Goal: Information Seeking & Learning: Learn about a topic

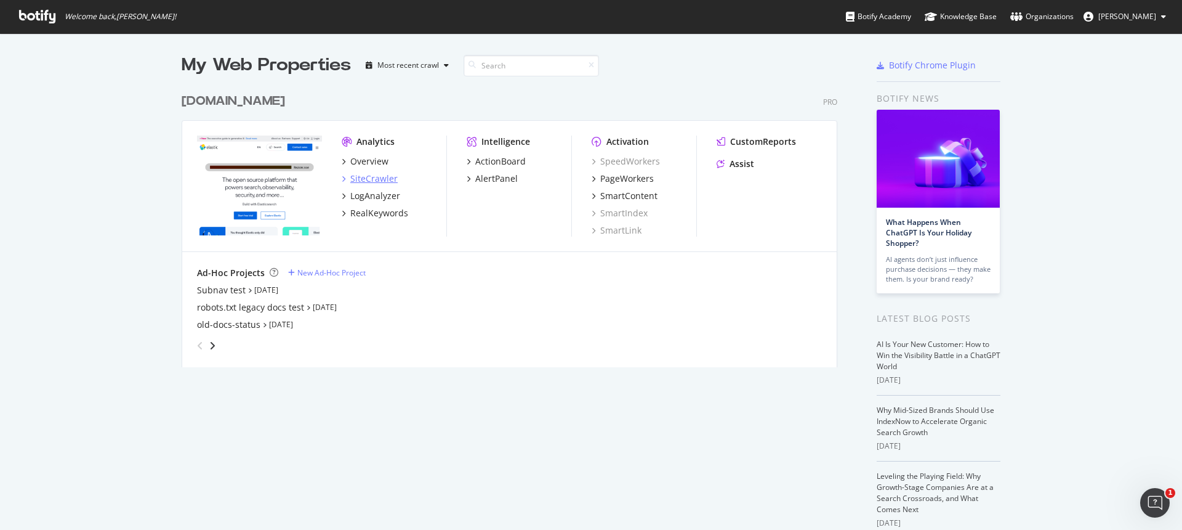
click at [377, 182] on div "SiteCrawler" at bounding box center [373, 178] width 47 height 12
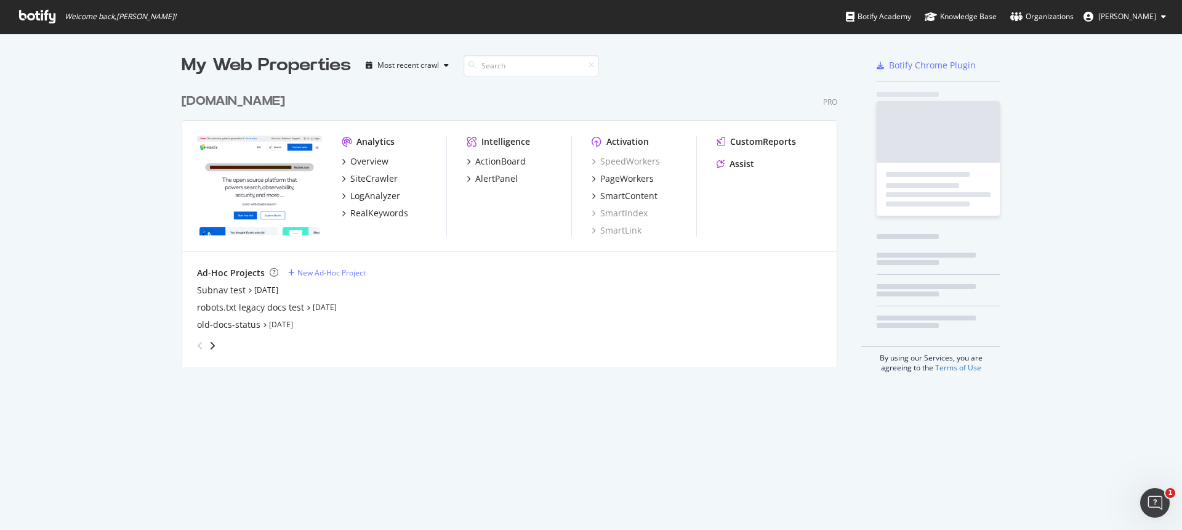
scroll to position [530, 1182]
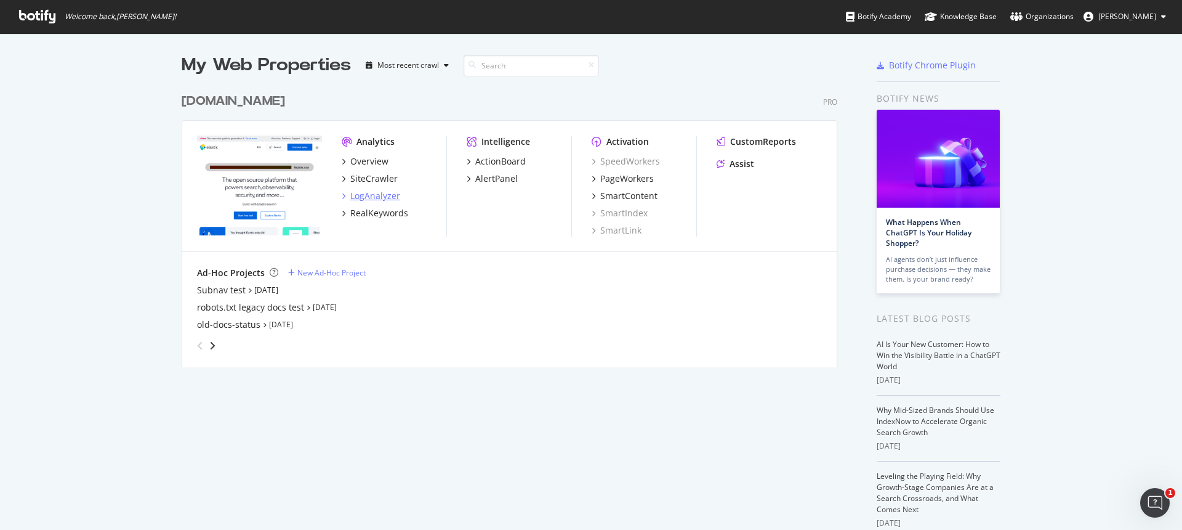
click at [381, 195] on div "LogAnalyzer" at bounding box center [375, 196] width 50 height 12
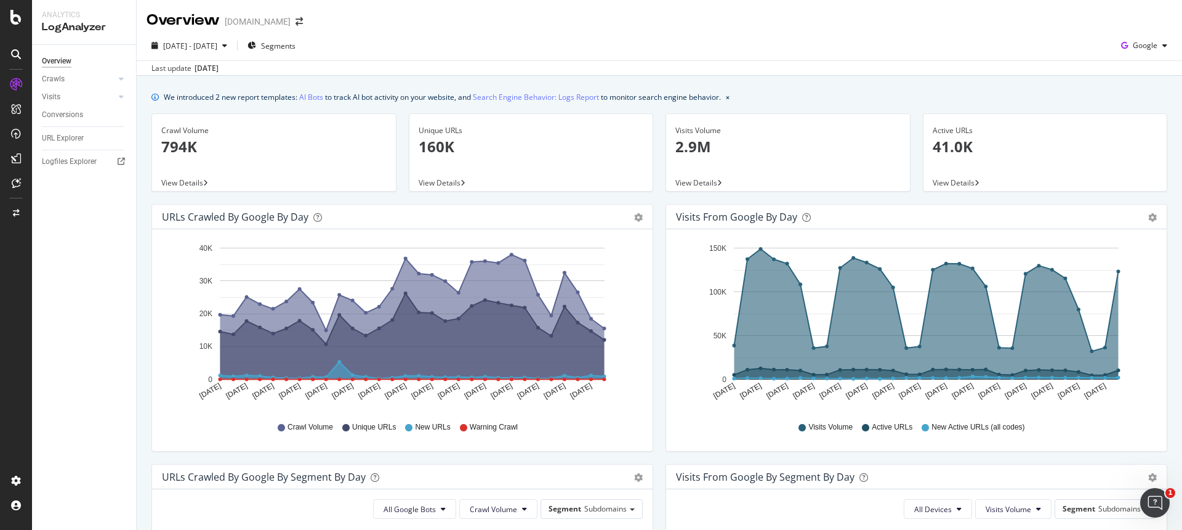
click at [176, 181] on span "View Details" at bounding box center [182, 182] width 42 height 10
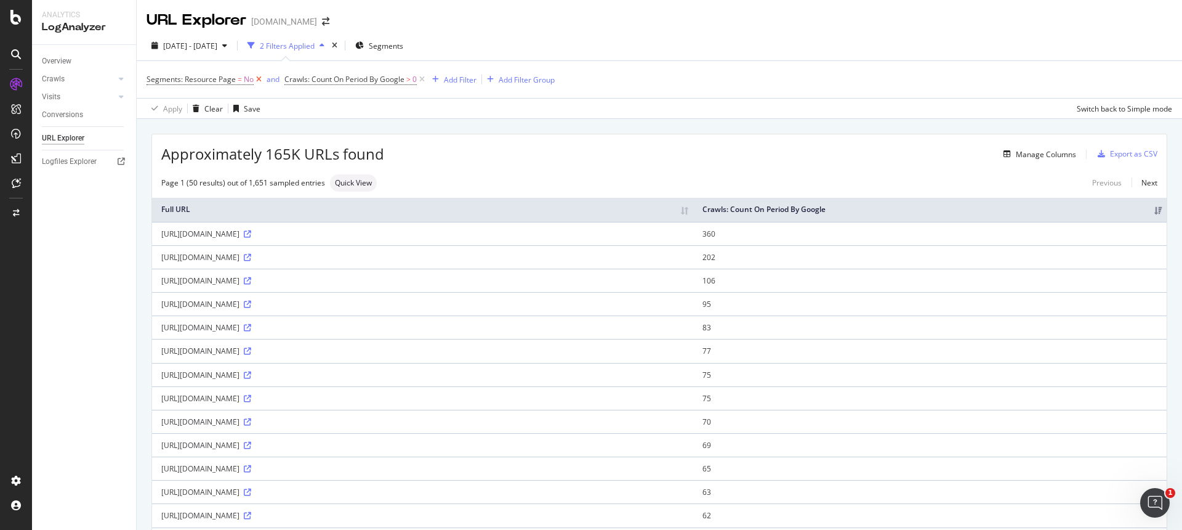
click at [258, 79] on icon at bounding box center [259, 79] width 10 height 12
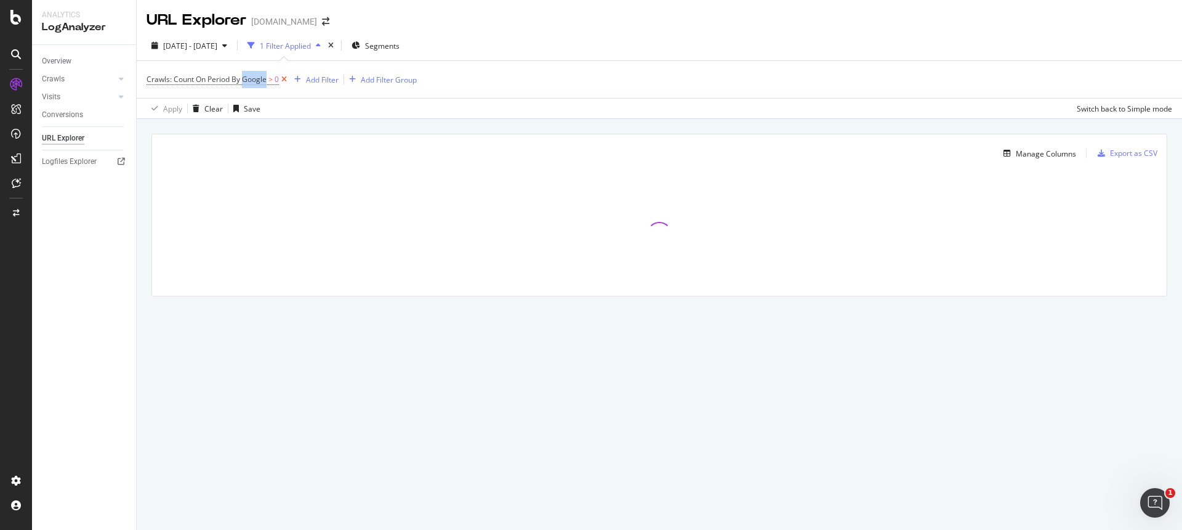
click at [258, 79] on span "Crawls: Count On Period By Google" at bounding box center [207, 79] width 120 height 10
click at [515, 87] on div "Crawls: Count On Period By Google > 0 Add Filter Add Filter Group" at bounding box center [660, 79] width 1026 height 37
click at [334, 80] on div "Add Filter" at bounding box center [322, 80] width 33 height 10
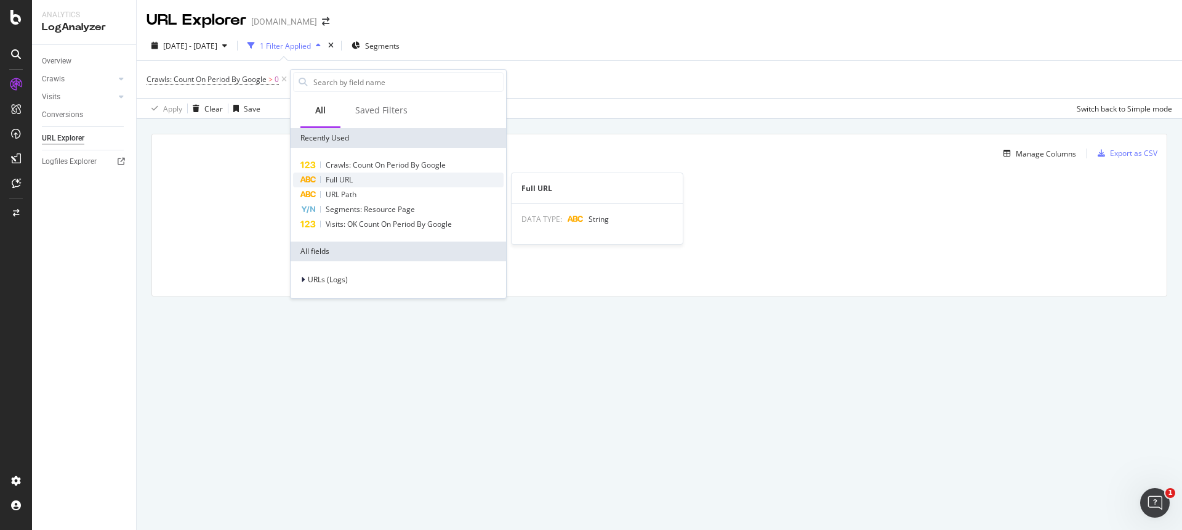
click at [353, 180] on span "Full URL" at bounding box center [339, 179] width 27 height 10
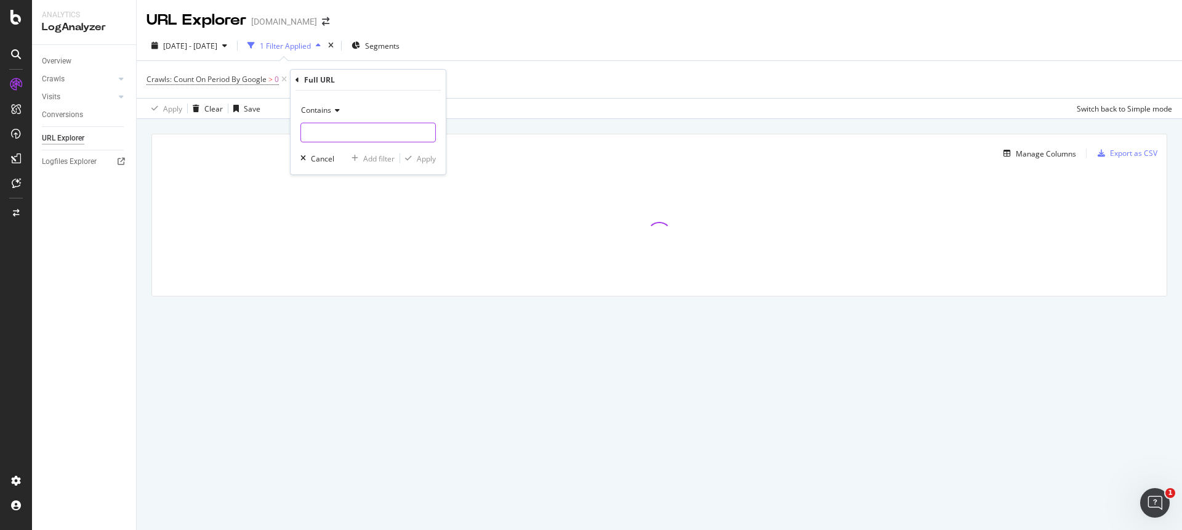
click at [324, 132] on input "text" at bounding box center [368, 133] width 134 height 20
click at [331, 110] on span "Contains" at bounding box center [316, 110] width 30 height 10
click at [347, 201] on div "Ends with" at bounding box center [370, 200] width 132 height 16
click at [345, 129] on input "text" at bounding box center [368, 133] width 134 height 20
type input "md"
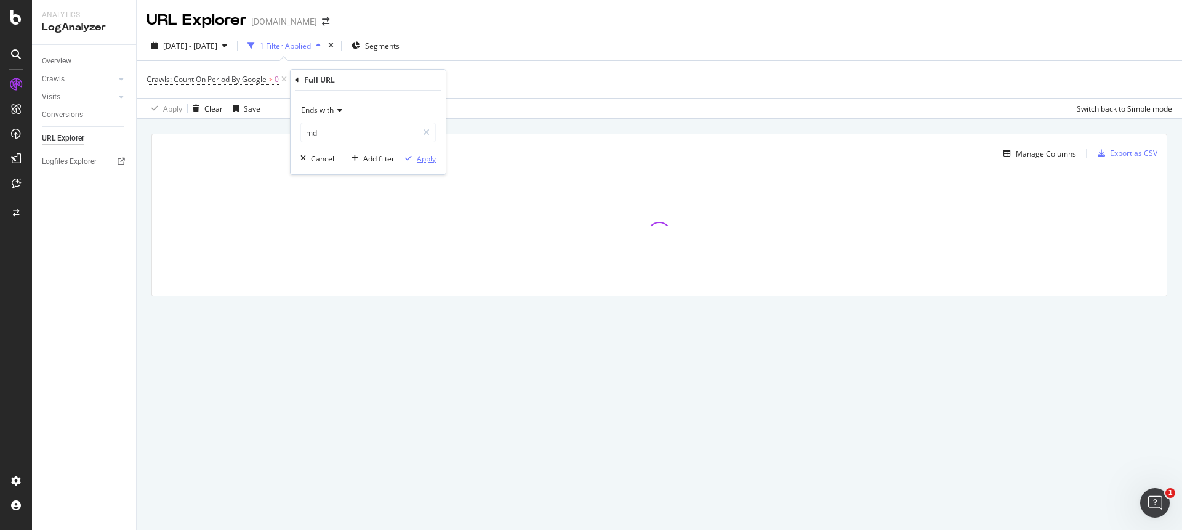
click at [432, 160] on div "Apply" at bounding box center [426, 158] width 19 height 10
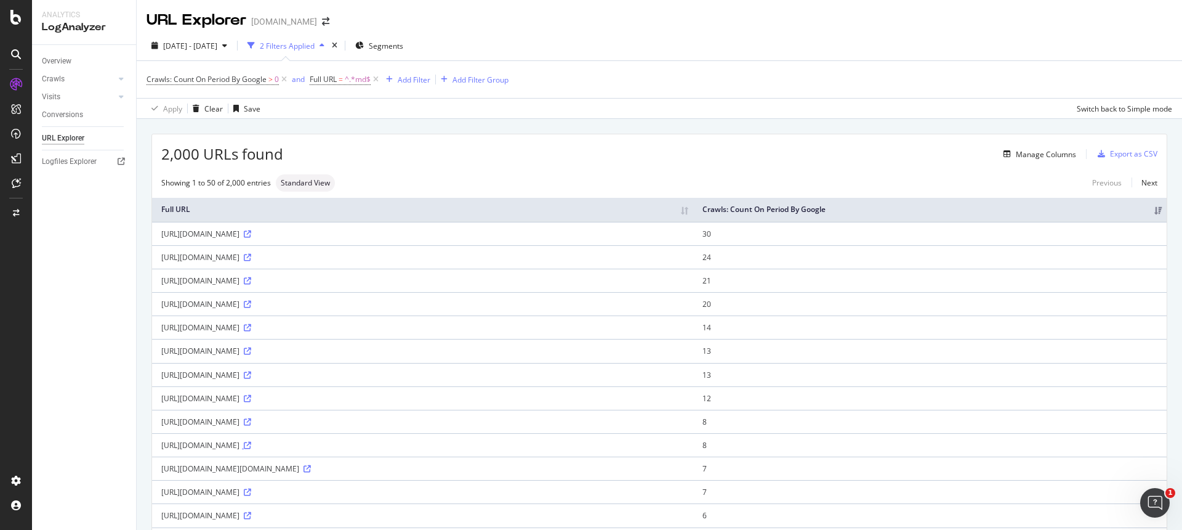
click at [251, 443] on icon at bounding box center [247, 445] width 7 height 7
click at [352, 78] on span "^.*md$" at bounding box center [358, 79] width 26 height 17
click at [328, 131] on input "md" at bounding box center [379, 131] width 116 height 20
click at [325, 131] on input "md" at bounding box center [379, 131] width 116 height 20
type input ".md"
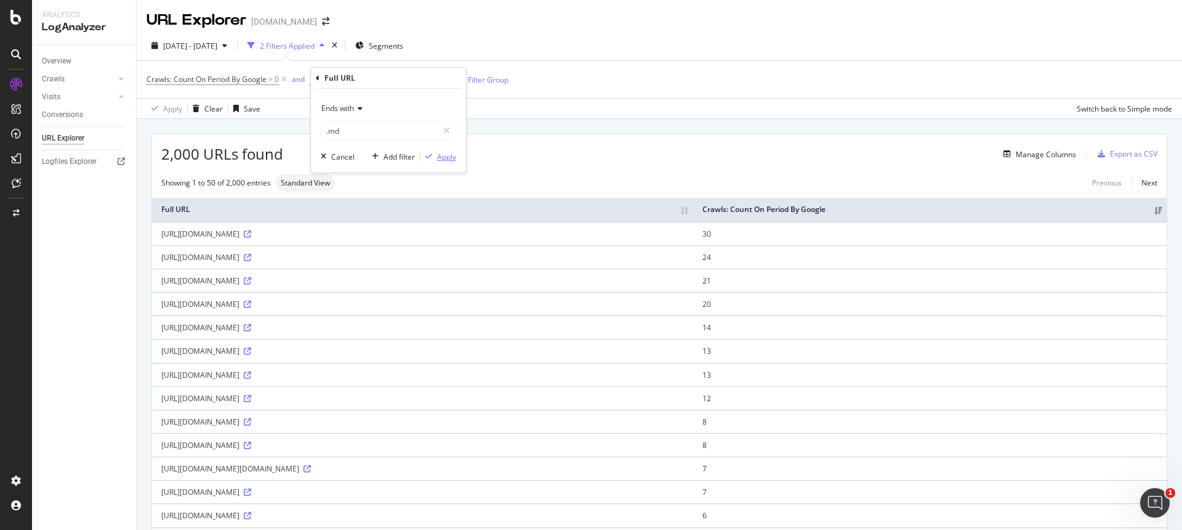
click at [442, 155] on div "Apply" at bounding box center [446, 156] width 19 height 10
click at [245, 79] on span "Crawls: Count On Period By Google" at bounding box center [207, 79] width 120 height 10
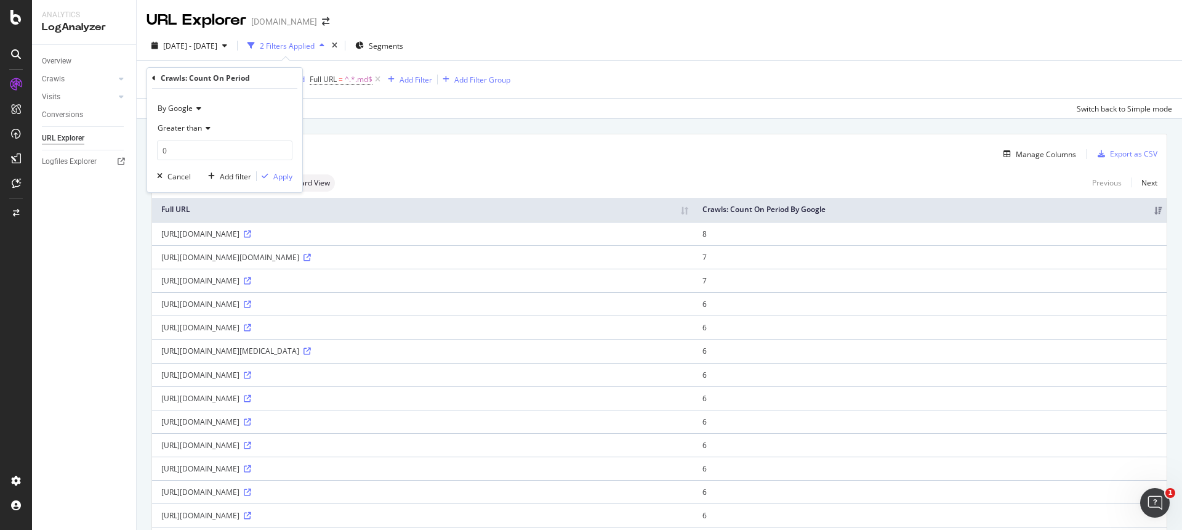
click at [196, 109] on icon at bounding box center [197, 108] width 9 height 7
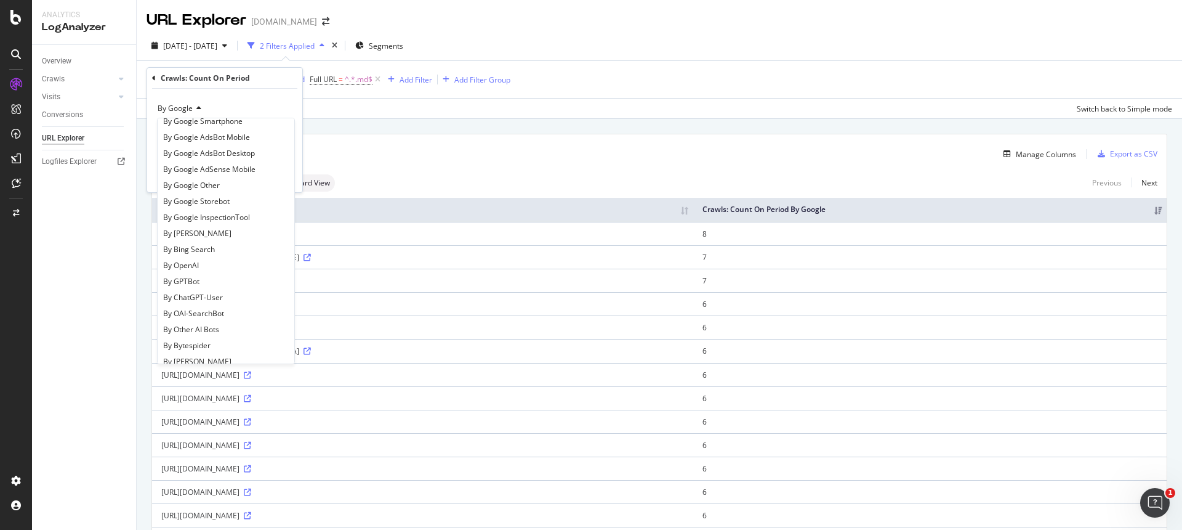
scroll to position [99, 0]
click at [206, 273] on div "By GPTBot" at bounding box center [226, 275] width 132 height 16
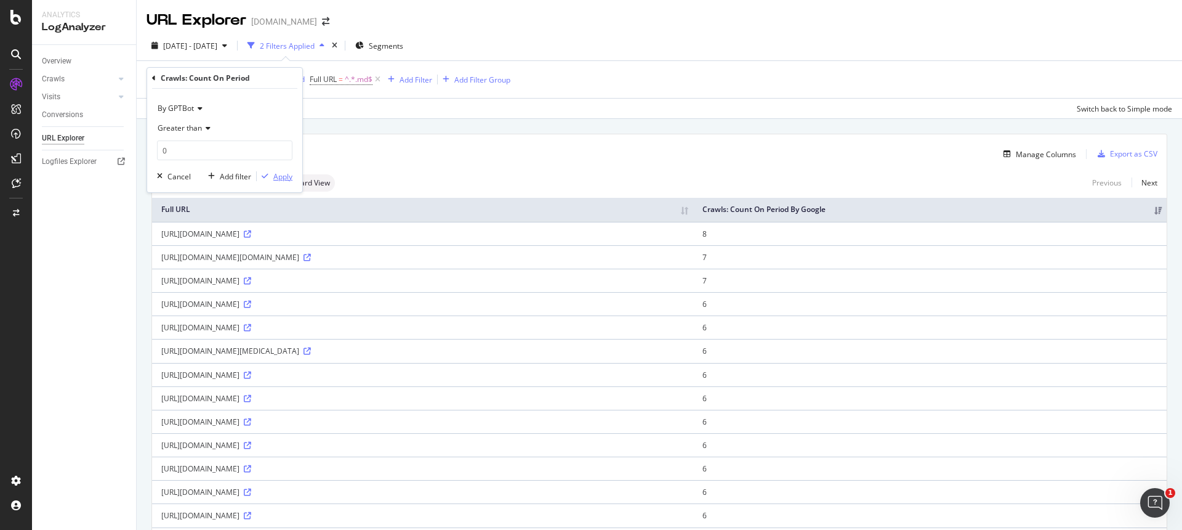
click at [275, 179] on div "Apply" at bounding box center [282, 176] width 19 height 10
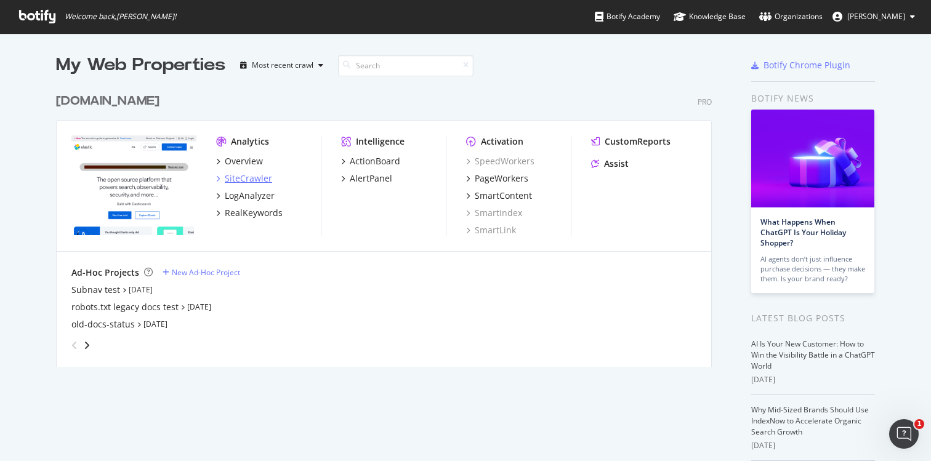
click at [244, 174] on div "SiteCrawler" at bounding box center [248, 178] width 47 height 12
click at [232, 195] on div "LogAnalyzer" at bounding box center [250, 196] width 50 height 12
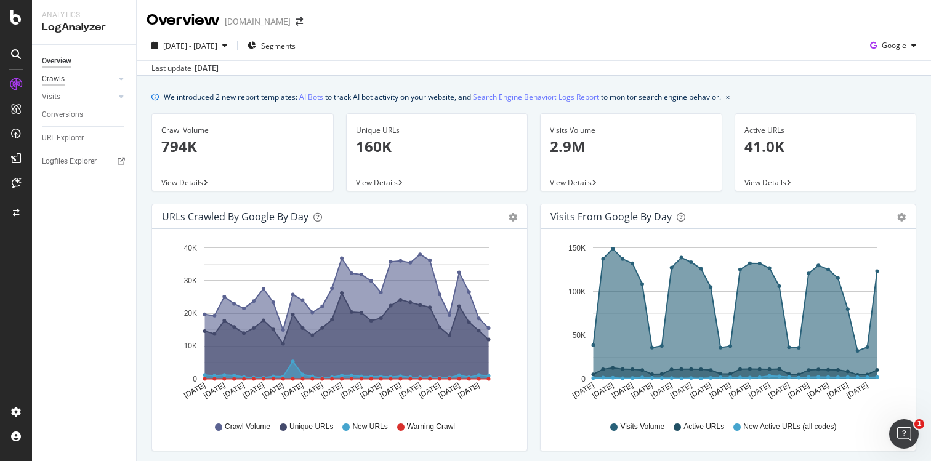
click at [61, 79] on div "Crawls" at bounding box center [53, 79] width 23 height 13
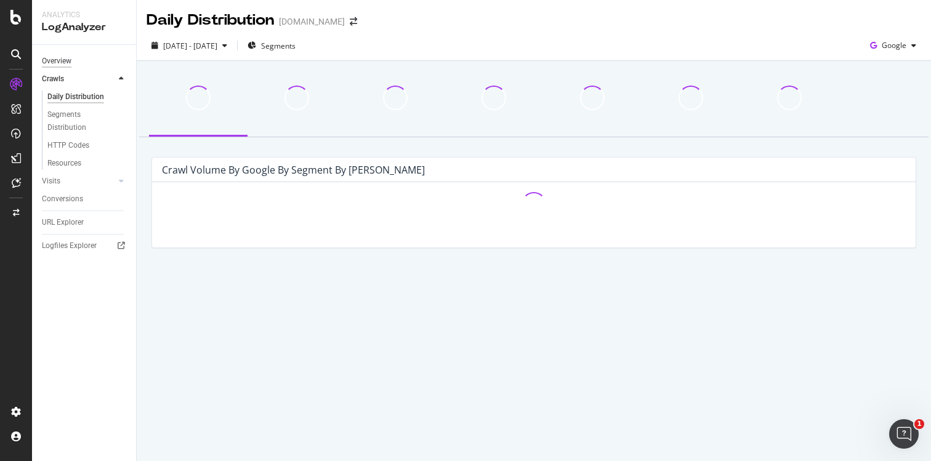
click at [60, 64] on div "Overview" at bounding box center [57, 61] width 30 height 13
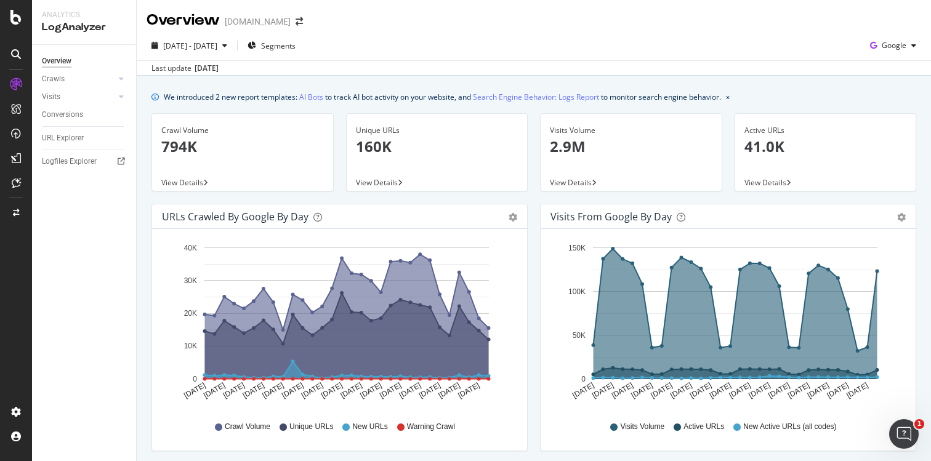
click at [379, 144] on p "160K" at bounding box center [437, 146] width 163 height 21
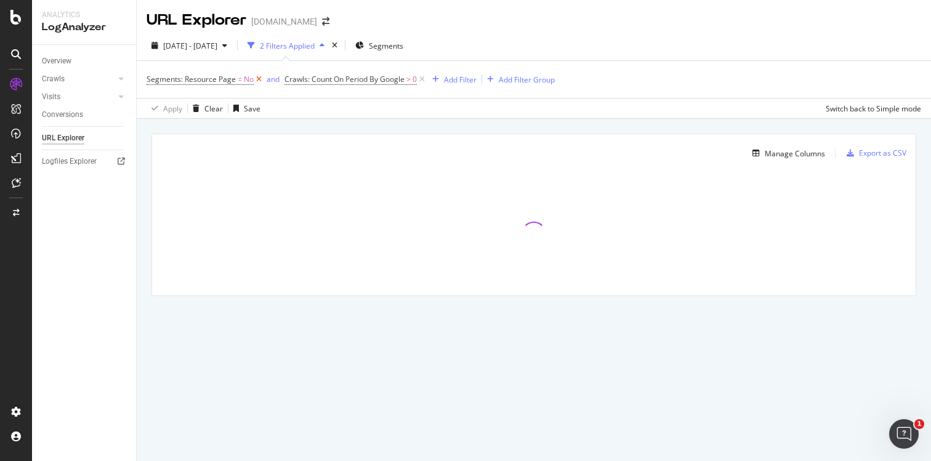
click at [257, 80] on icon at bounding box center [259, 79] width 10 height 12
click at [325, 76] on div "Add Filter" at bounding box center [322, 80] width 33 height 10
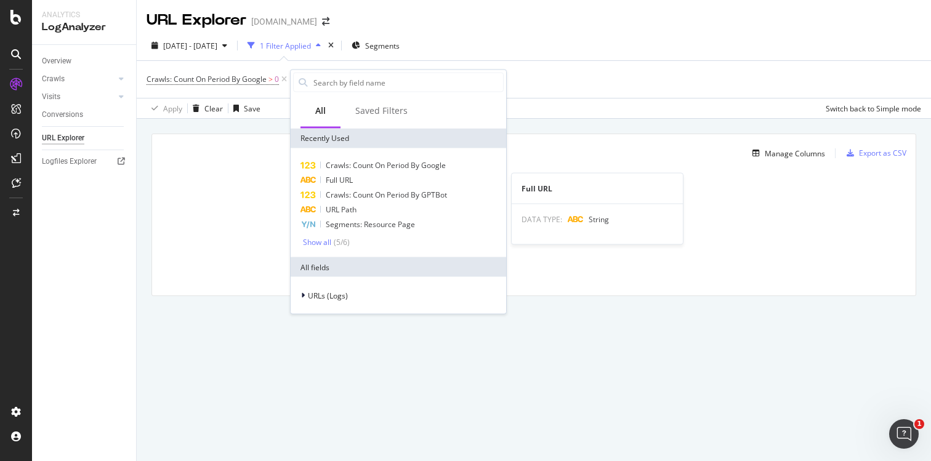
click at [354, 182] on div "Full URL" at bounding box center [398, 180] width 211 height 15
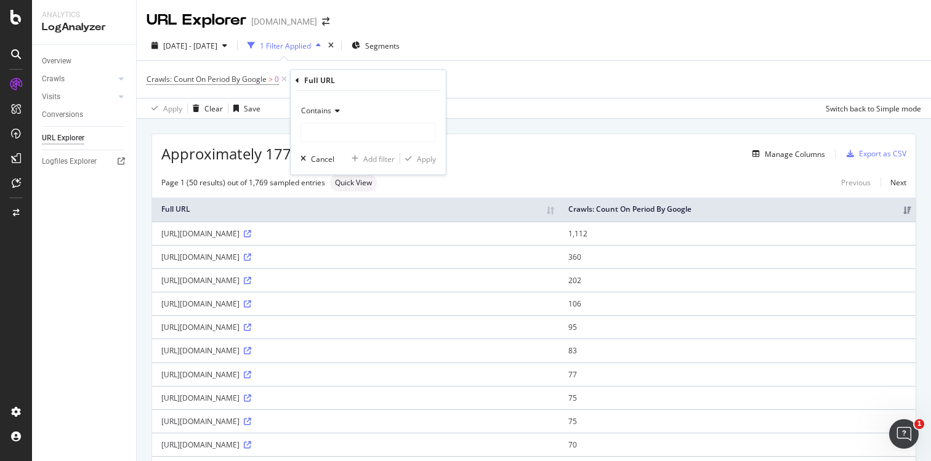
click at [328, 106] on span "Contains" at bounding box center [316, 110] width 30 height 10
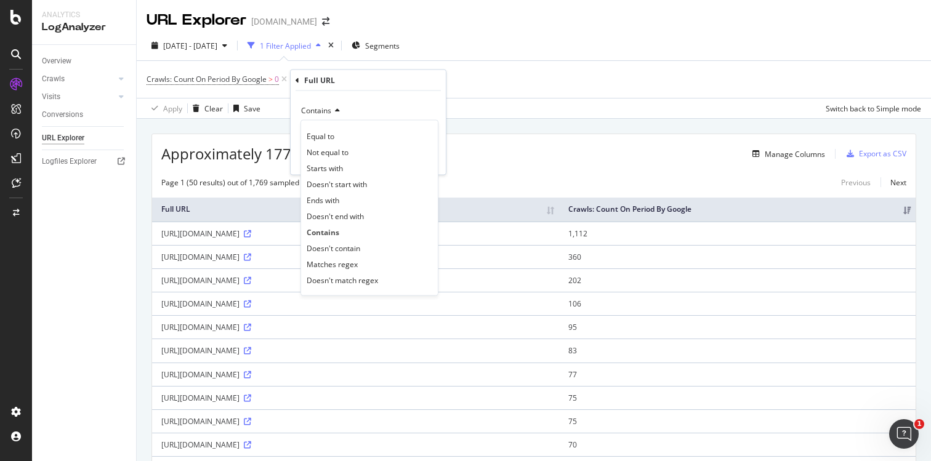
drag, startPoint x: 352, startPoint y: 198, endPoint x: 344, endPoint y: 190, distance: 11.8
click at [351, 198] on div "Ends with" at bounding box center [370, 200] width 132 height 16
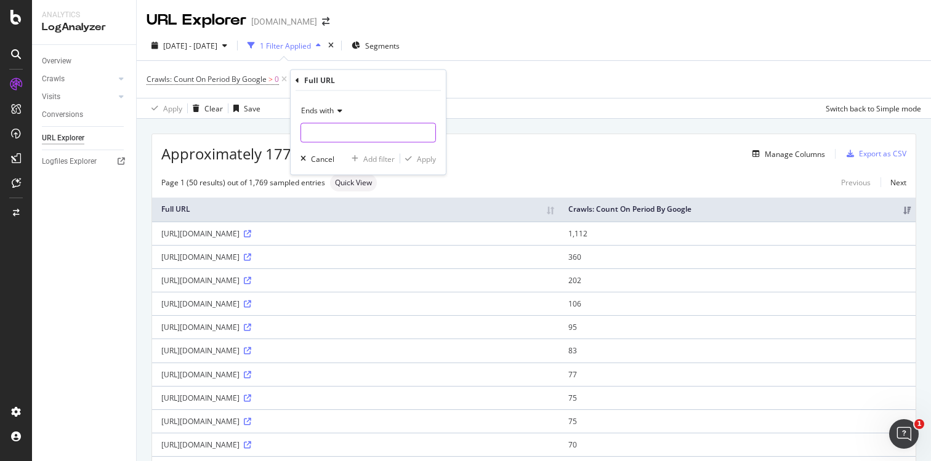
click at [323, 133] on input "text" at bounding box center [368, 133] width 134 height 20
type input ".md"
click at [421, 157] on div "Apply" at bounding box center [426, 158] width 19 height 10
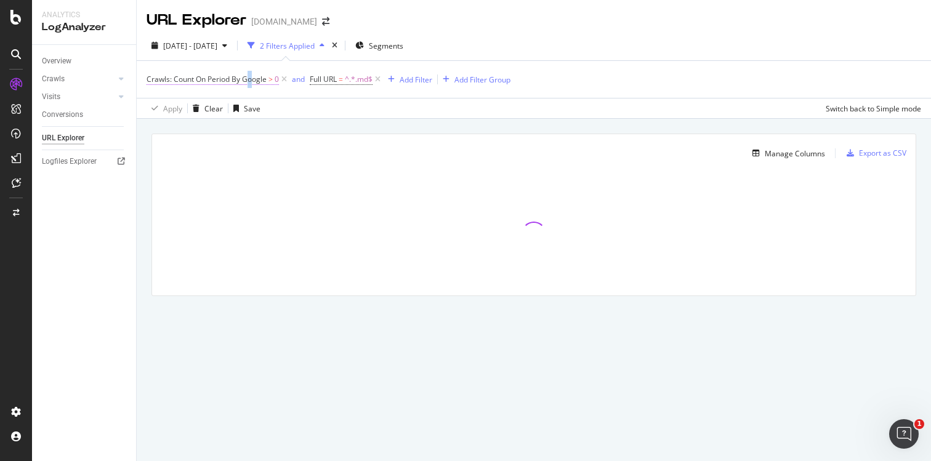
click at [250, 80] on span "Crawls: Count On Period By Google" at bounding box center [207, 79] width 120 height 10
click at [185, 105] on span "By Google" at bounding box center [175, 108] width 35 height 10
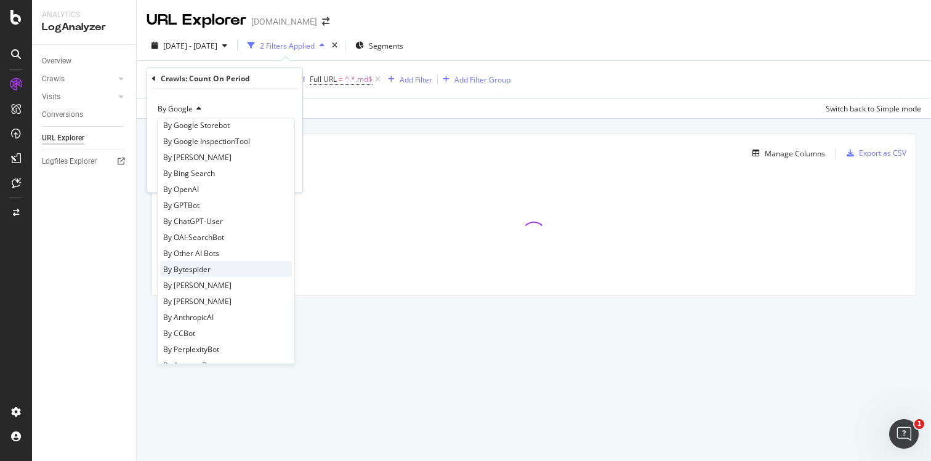
scroll to position [169, 0]
click at [214, 289] on div "By [PERSON_NAME]" at bounding box center [226, 285] width 132 height 16
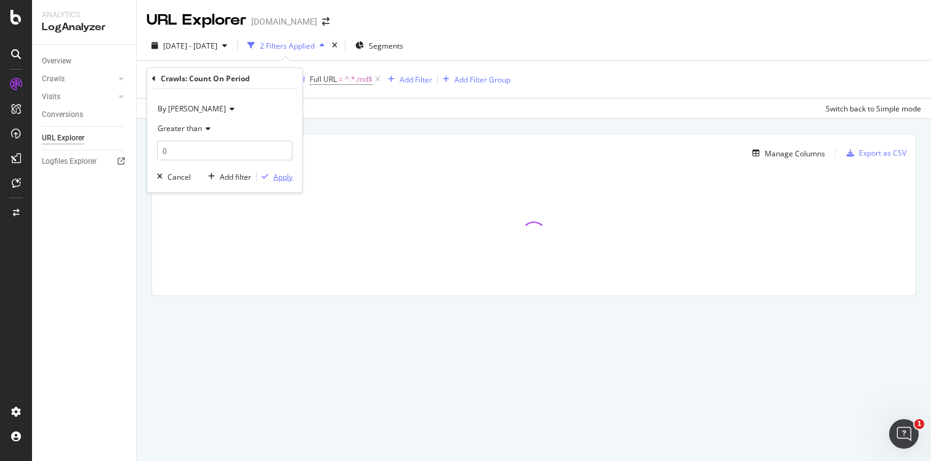
click at [284, 178] on div "Apply" at bounding box center [282, 176] width 19 height 10
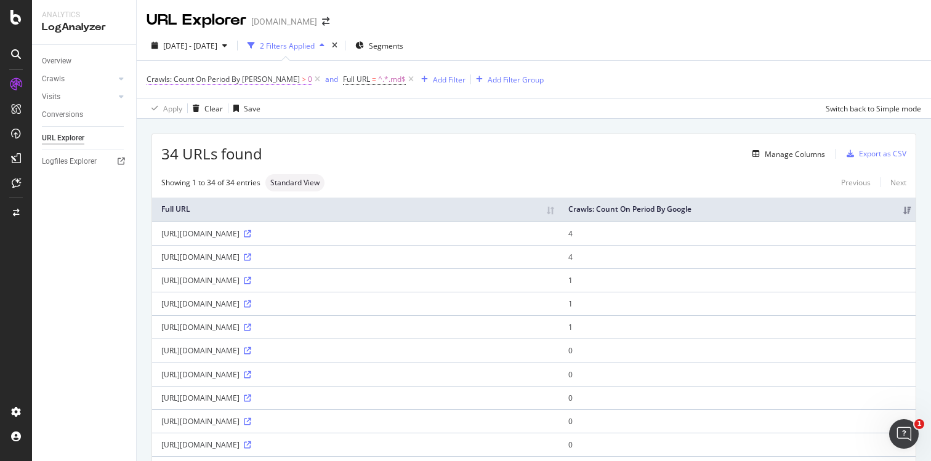
click at [262, 76] on span "Crawls: Count On Period By [PERSON_NAME]" at bounding box center [223, 79] width 153 height 10
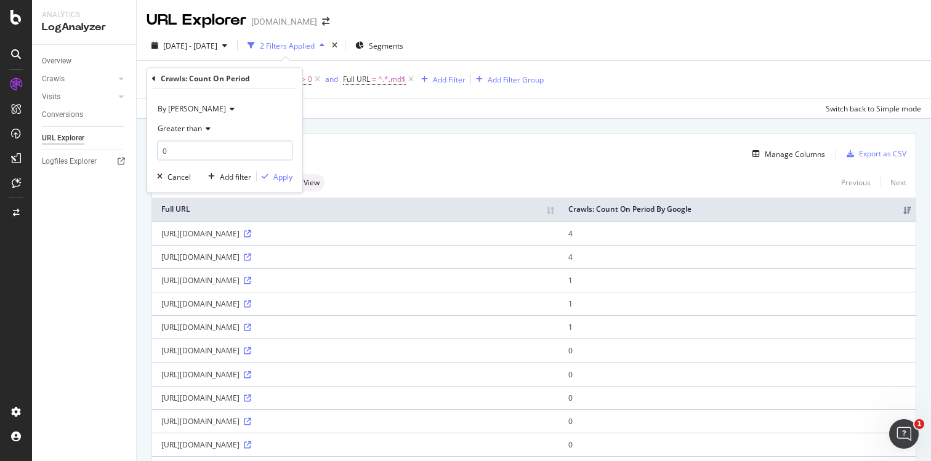
click at [200, 107] on span "By [PERSON_NAME]" at bounding box center [192, 108] width 68 height 10
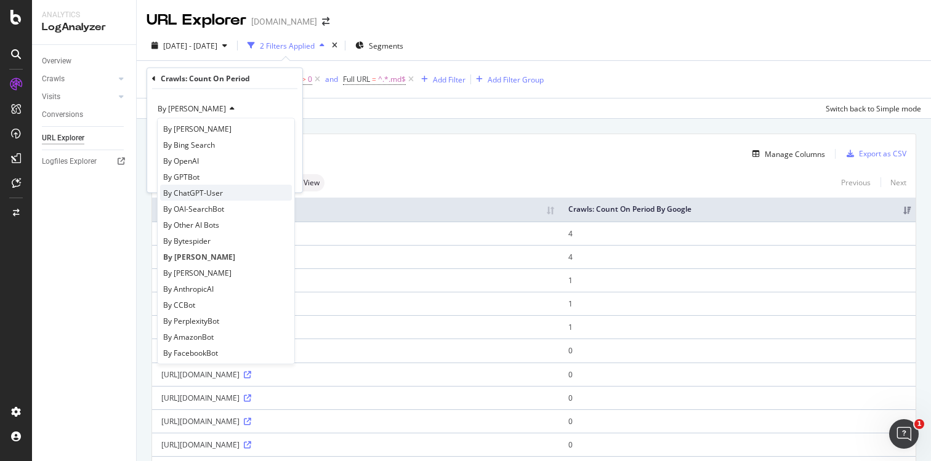
scroll to position [198, 0]
click at [196, 272] on span "By [PERSON_NAME]" at bounding box center [197, 272] width 68 height 10
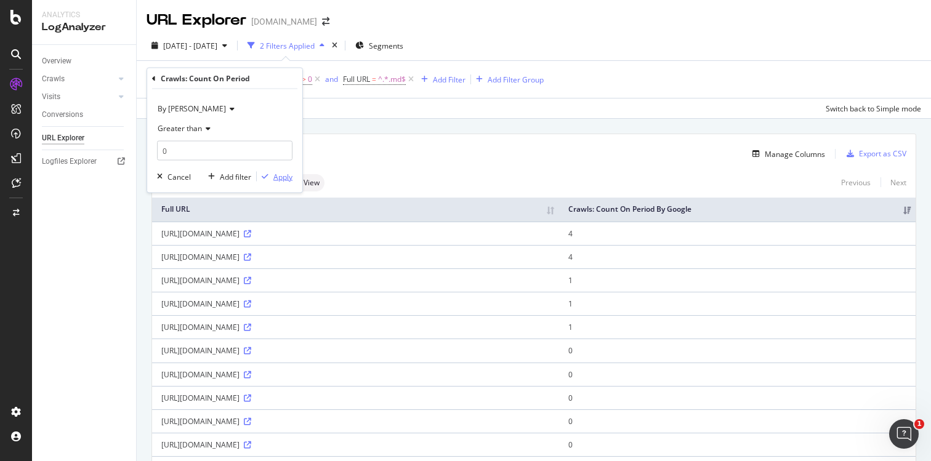
click at [284, 174] on div "Apply" at bounding box center [282, 176] width 19 height 10
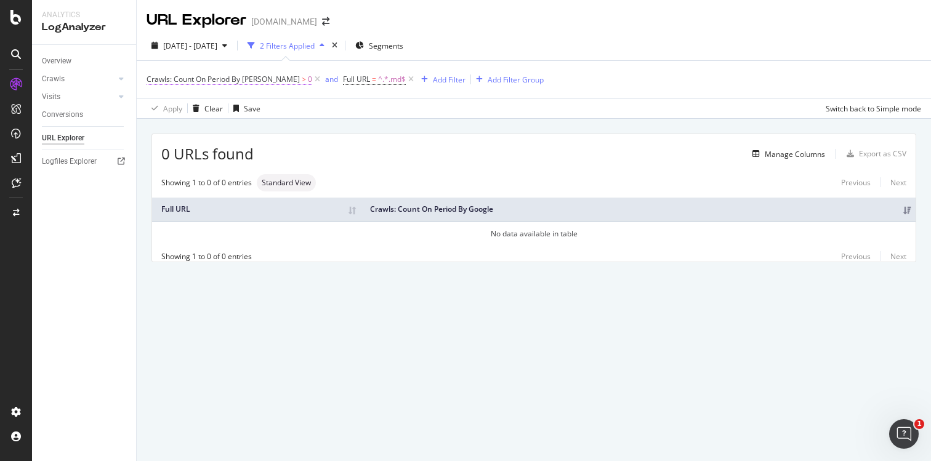
click at [260, 79] on span "Crawls: Count On Period By [PERSON_NAME]" at bounding box center [223, 79] width 153 height 10
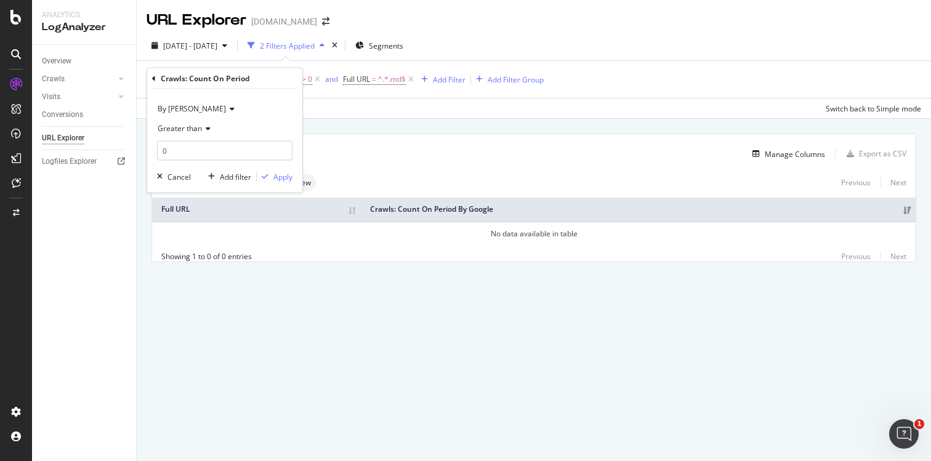
click at [206, 110] on span "By [PERSON_NAME]" at bounding box center [192, 108] width 68 height 10
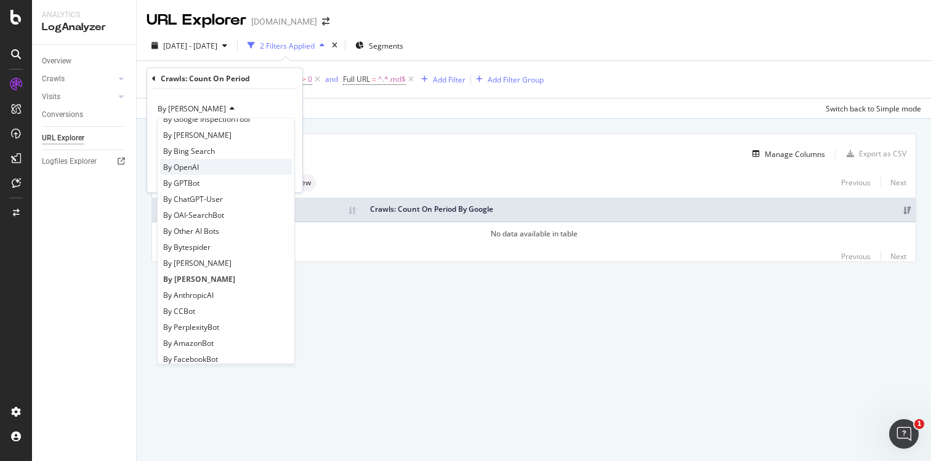
scroll to position [192, 0]
click at [231, 171] on div "By OpenAI" at bounding box center [226, 167] width 132 height 16
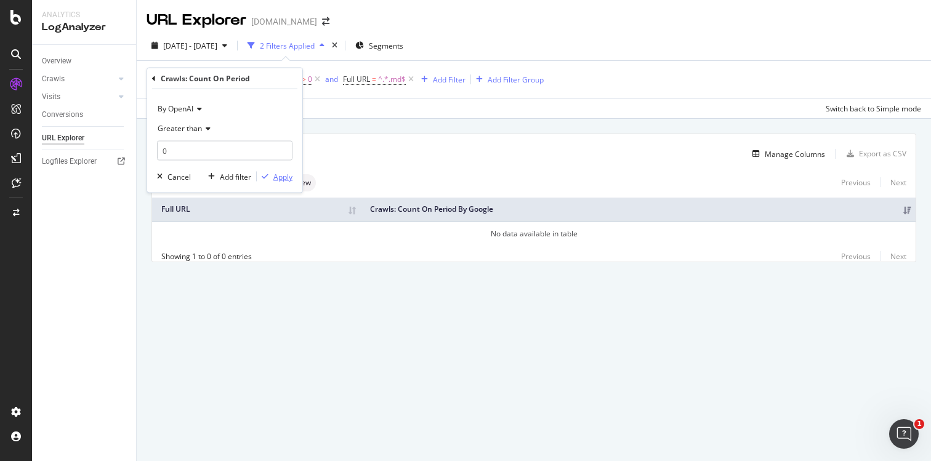
click at [283, 175] on div "Apply" at bounding box center [282, 176] width 19 height 10
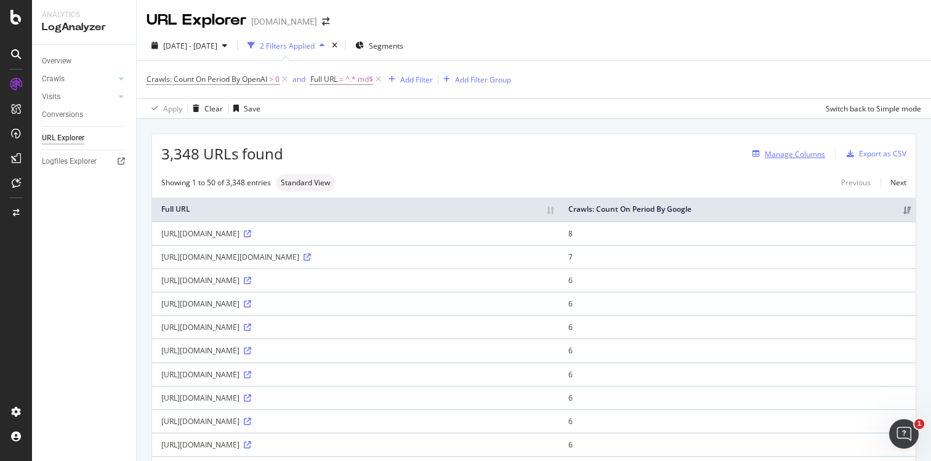
click at [810, 155] on div "Manage Columns" at bounding box center [795, 154] width 60 height 10
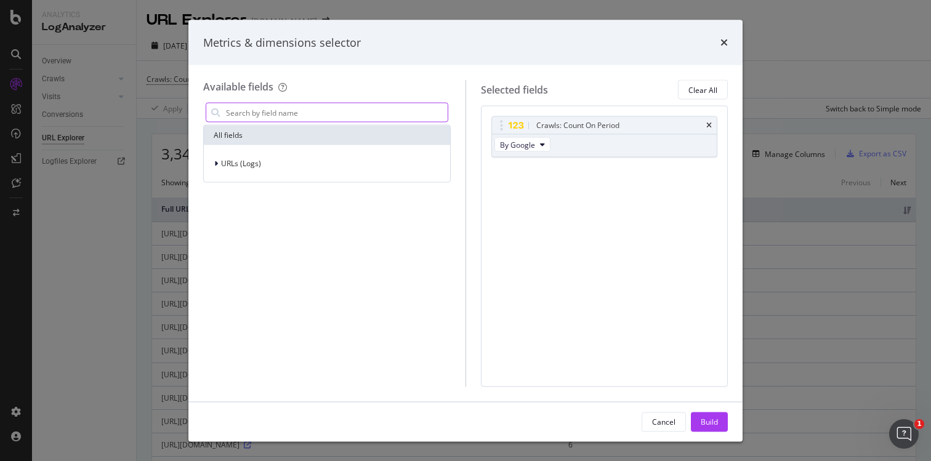
click at [378, 111] on input "modal" at bounding box center [336, 112] width 223 height 18
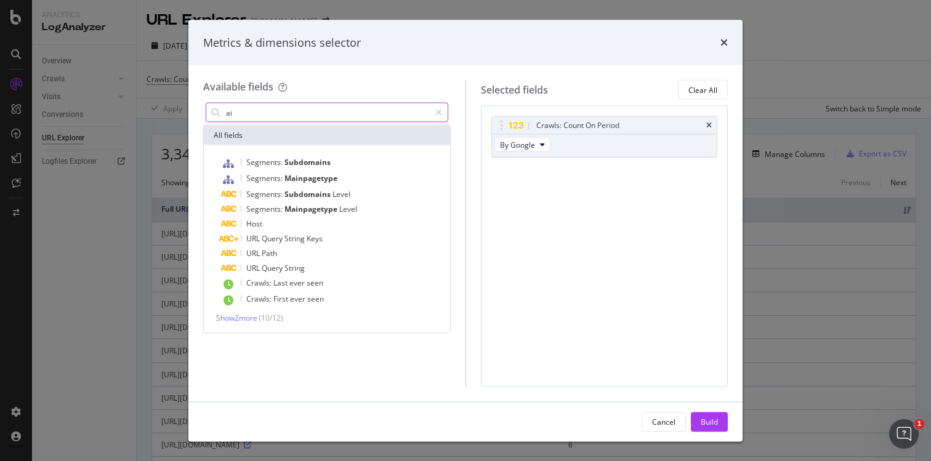
type input "a"
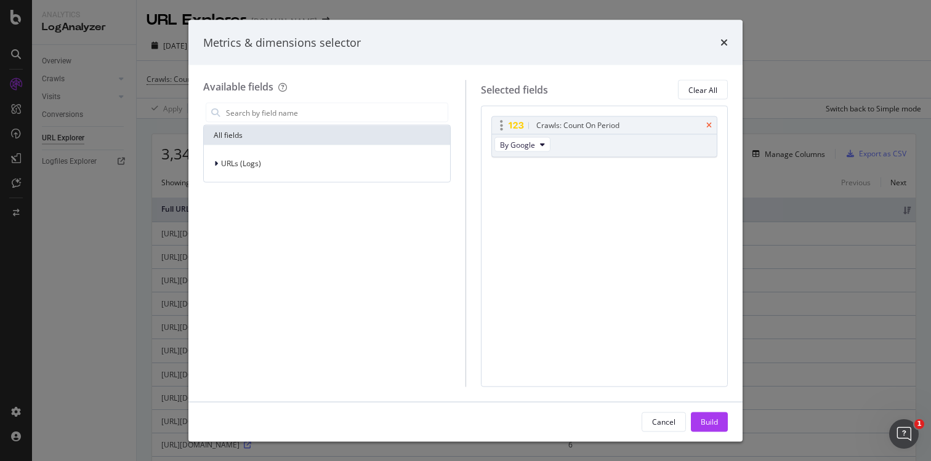
click at [709, 126] on icon "times" at bounding box center [709, 125] width 6 height 7
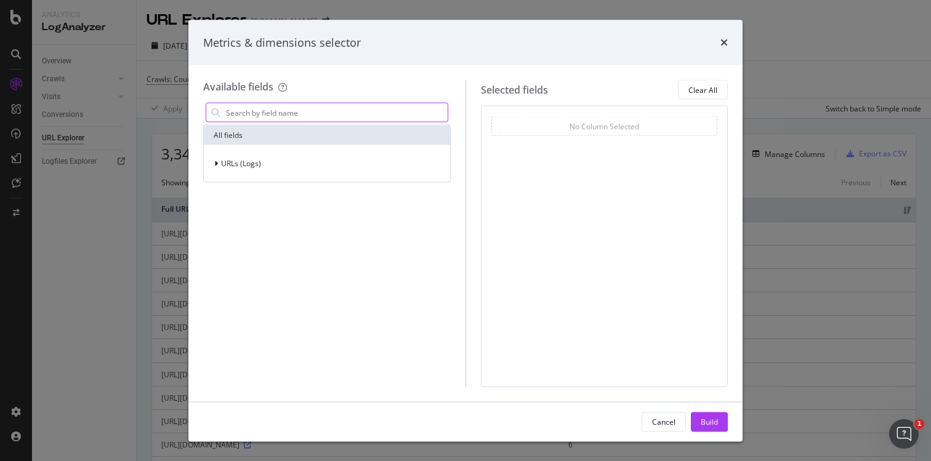
click at [299, 113] on input "modal" at bounding box center [336, 112] width 223 height 18
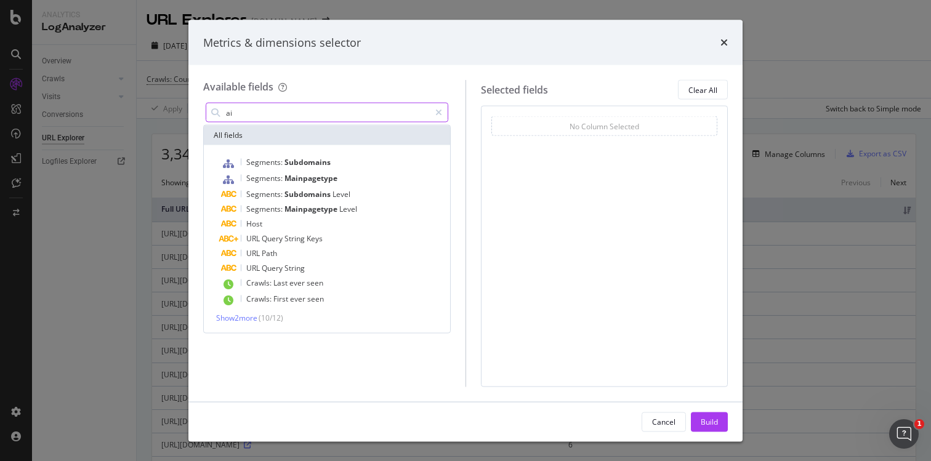
type input "a"
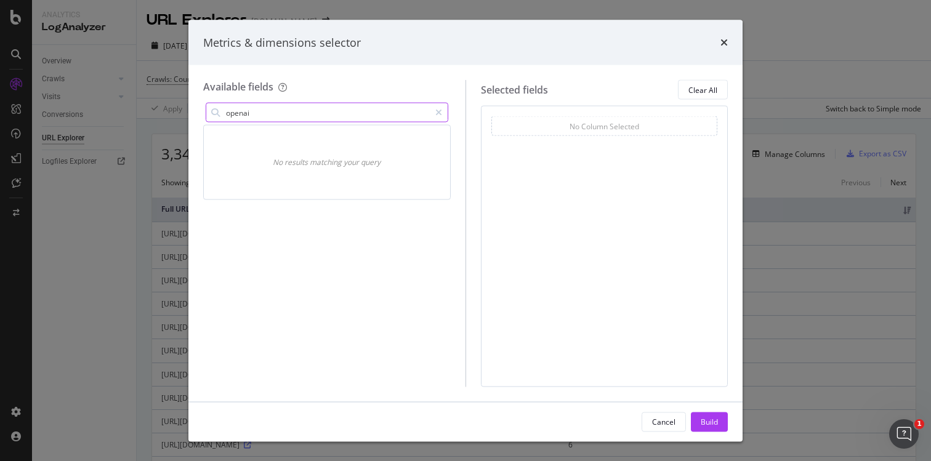
type input "openai"
click at [492, 80] on span "Selected fields" at bounding box center [514, 90] width 67 height 20
drag, startPoint x: 445, startPoint y: 111, endPoint x: 434, endPoint y: 111, distance: 11.1
click at [445, 111] on div "modal" at bounding box center [439, 113] width 18 height 20
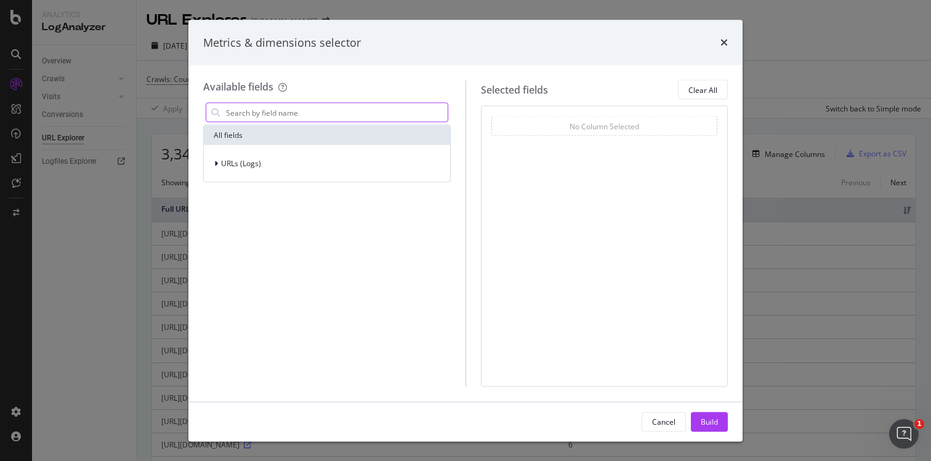
click at [334, 111] on input "modal" at bounding box center [336, 112] width 223 height 18
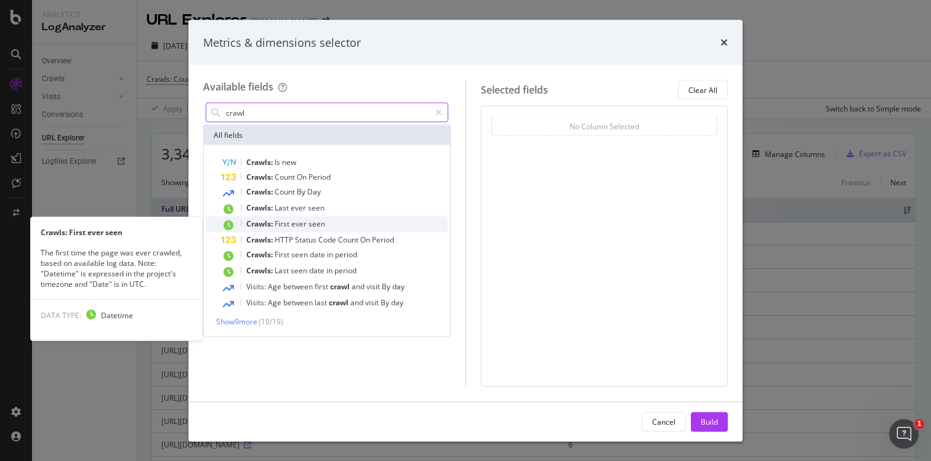
type input "crawl"
click at [341, 227] on div "Crawls: First ever seen" at bounding box center [334, 225] width 227 height 16
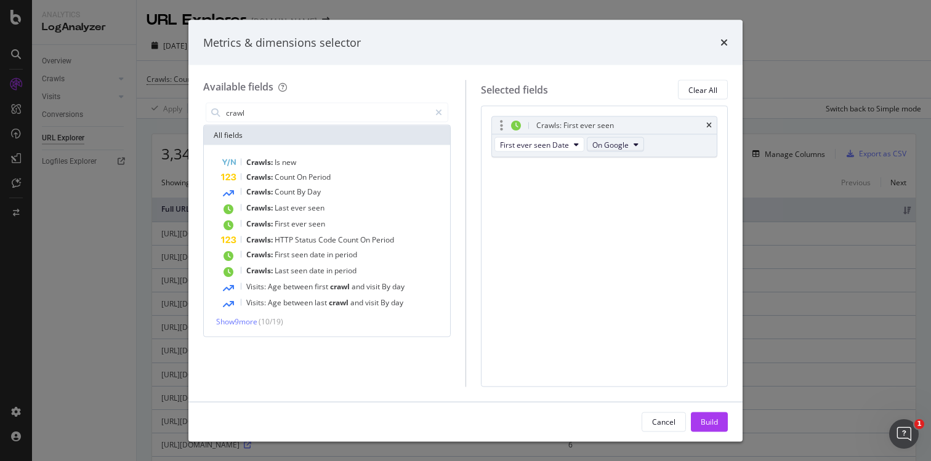
click at [620, 145] on span "On Google" at bounding box center [610, 144] width 36 height 10
click at [634, 218] on div "On OpenAI" at bounding box center [624, 212] width 77 height 18
click at [706, 429] on div "Build" at bounding box center [709, 422] width 17 height 18
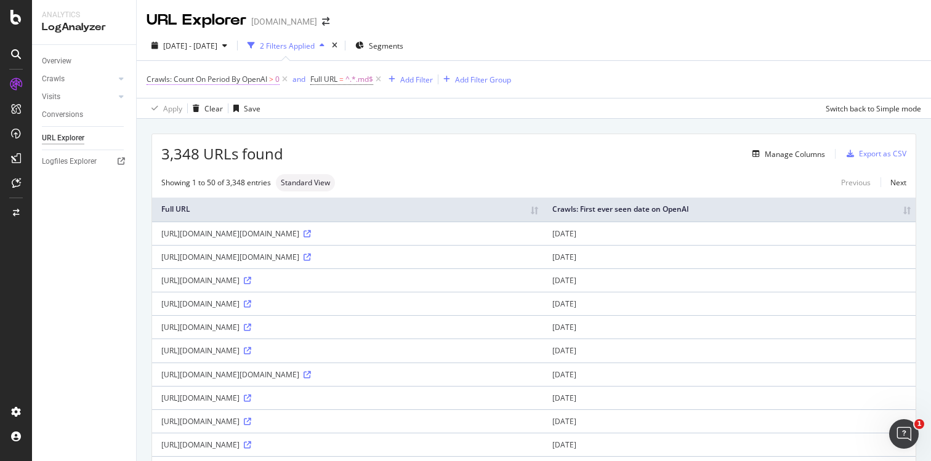
click at [259, 79] on span "Crawls: Count On Period By OpenAI" at bounding box center [207, 79] width 121 height 10
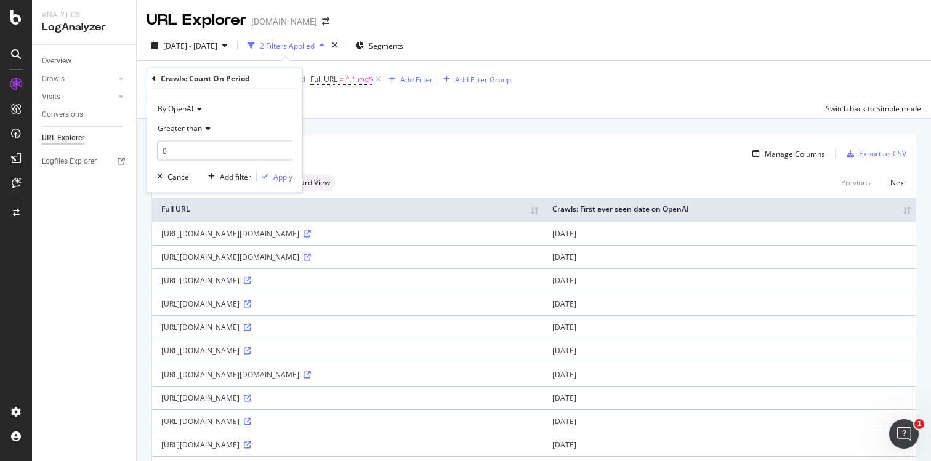
click at [195, 110] on icon at bounding box center [197, 108] width 9 height 7
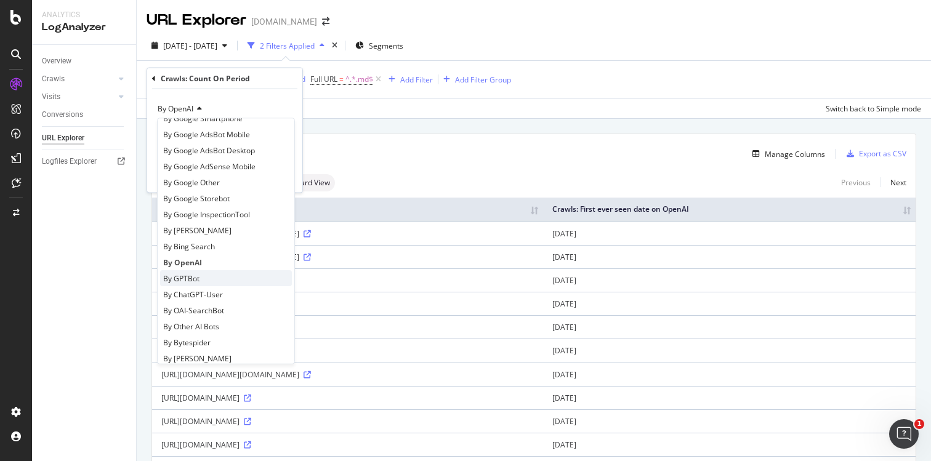
scroll to position [99, 0]
click at [205, 273] on div "By GPTBot" at bounding box center [226, 275] width 132 height 16
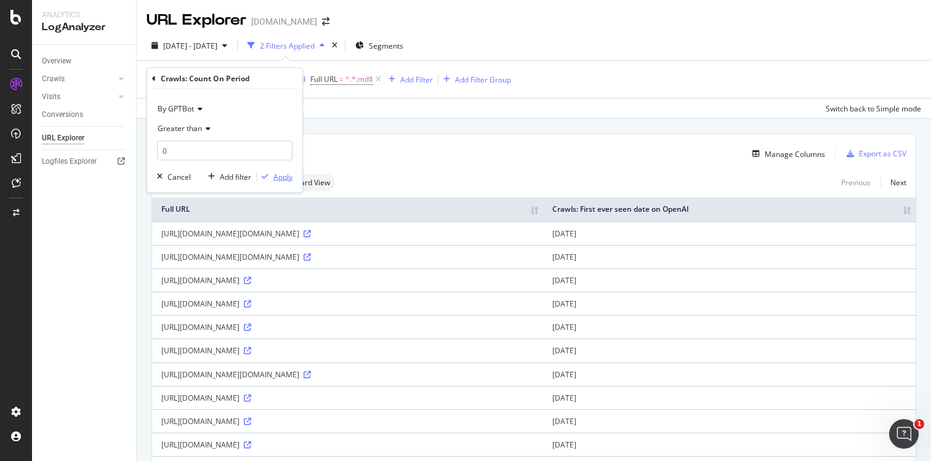
click at [284, 177] on div "Apply" at bounding box center [282, 176] width 19 height 10
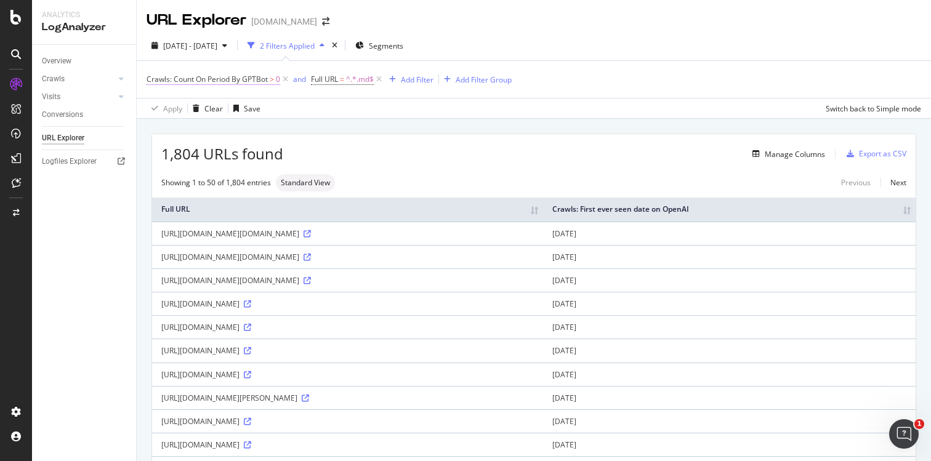
click at [258, 79] on span "Crawls: Count On Period By GPTBot" at bounding box center [207, 79] width 121 height 10
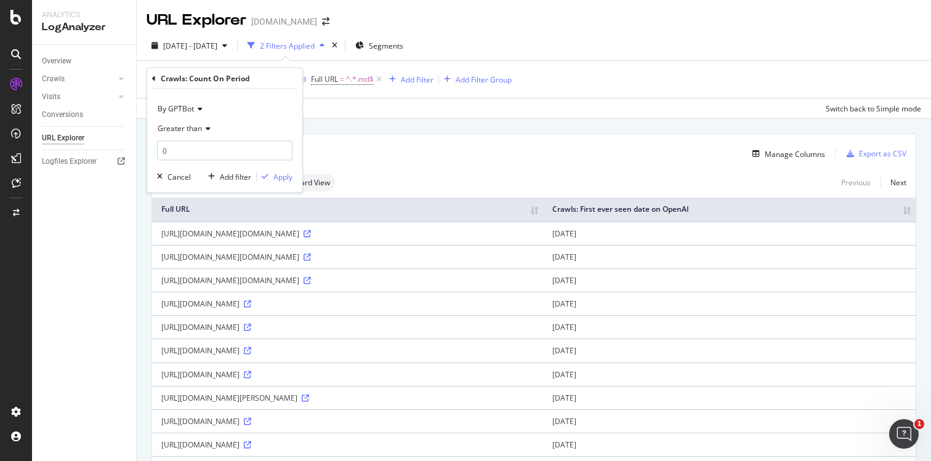
click at [199, 105] on icon at bounding box center [198, 108] width 9 height 7
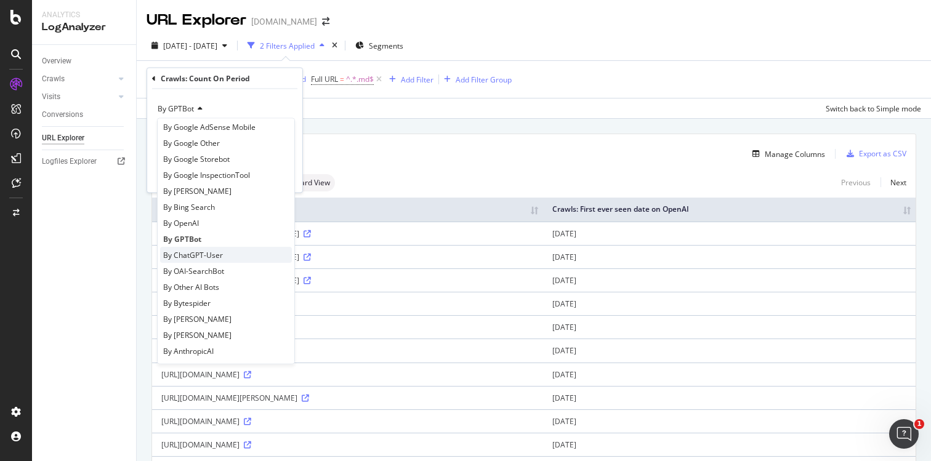
scroll to position [137, 0]
drag, startPoint x: 206, startPoint y: 238, endPoint x: 176, endPoint y: 238, distance: 30.2
click at [176, 238] on div "By GPTBot" at bounding box center [226, 238] width 132 height 16
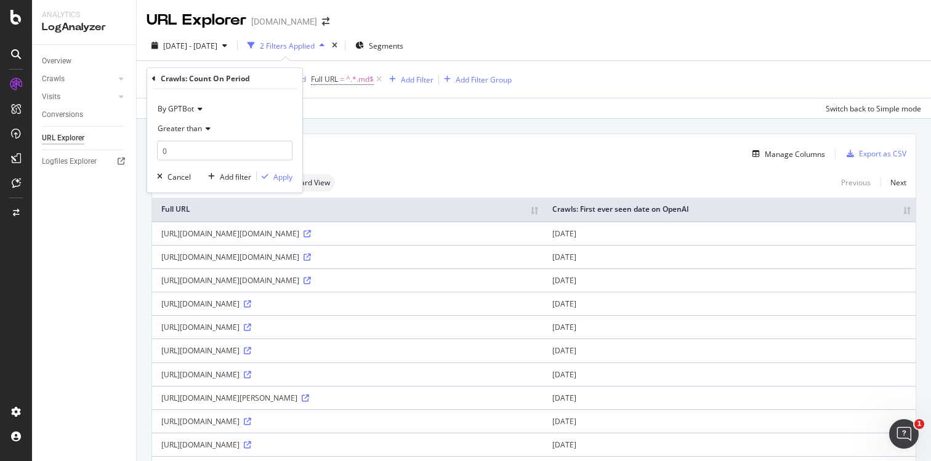
click at [192, 109] on span "By GPTBot" at bounding box center [176, 108] width 36 height 10
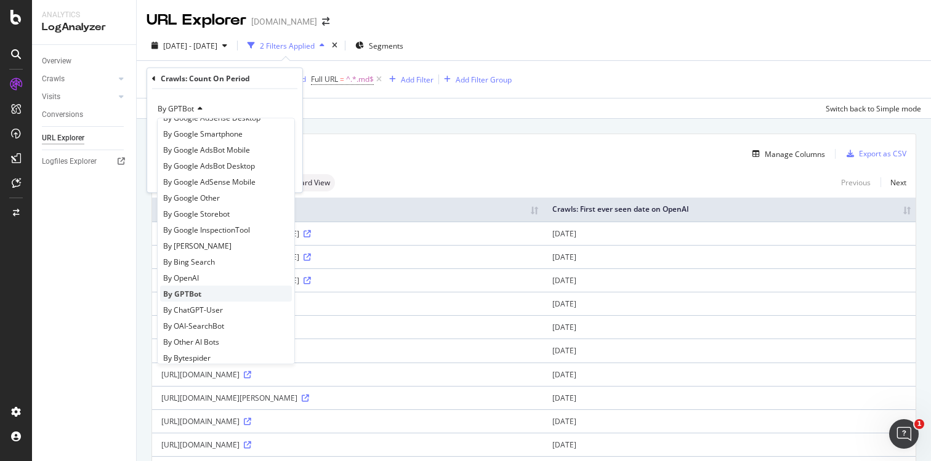
scroll to position [92, 0]
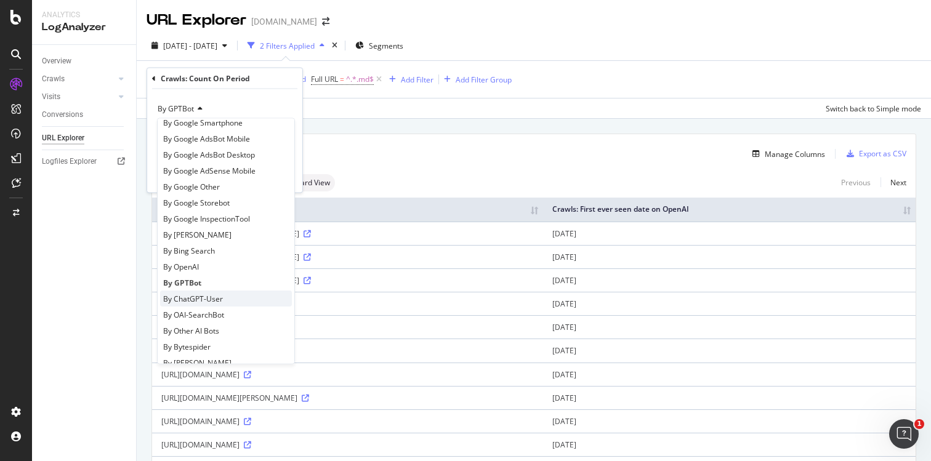
click at [208, 295] on span "By ChatGPT-User" at bounding box center [193, 298] width 60 height 10
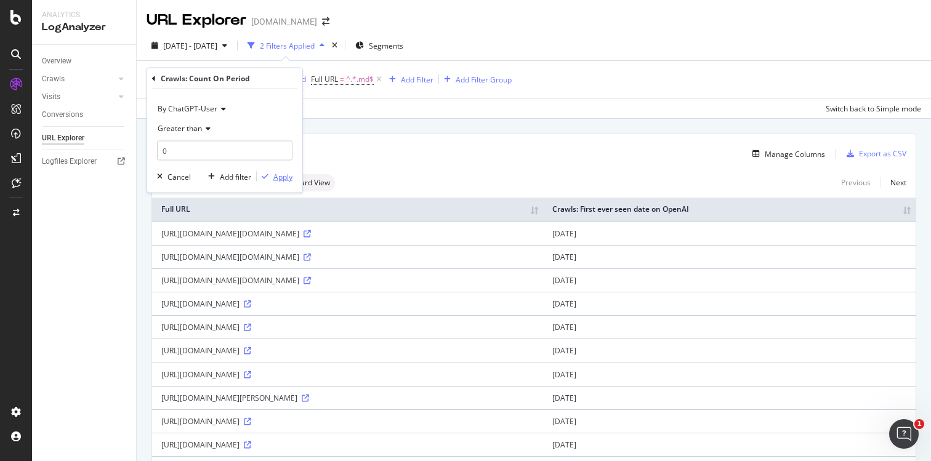
click at [287, 176] on div "Apply" at bounding box center [282, 176] width 19 height 10
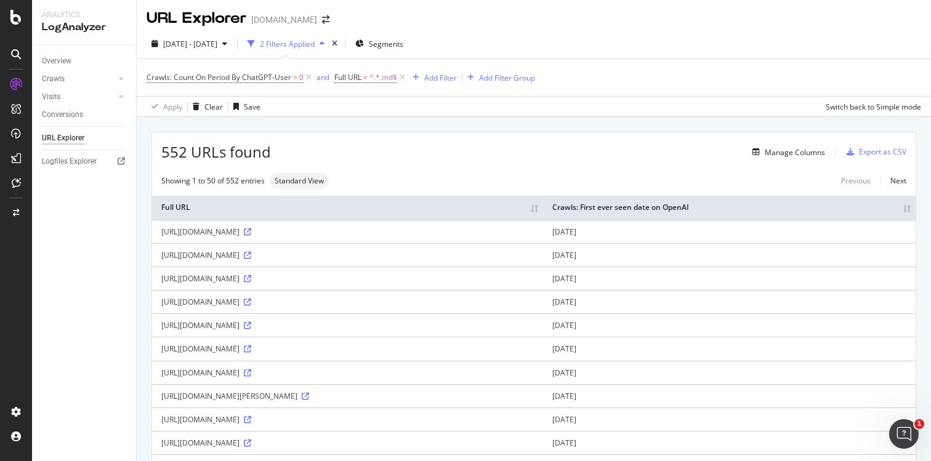
scroll to position [1, 0]
drag, startPoint x: 415, startPoint y: 233, endPoint x: 156, endPoint y: 235, distance: 259.2
click at [156, 235] on td "[URL][DOMAIN_NAME]" at bounding box center [347, 231] width 391 height 23
copy div "[URL][DOMAIN_NAME]"
click at [265, 79] on span "Crawls: Count On Period By ChatGPT-User" at bounding box center [219, 78] width 145 height 10
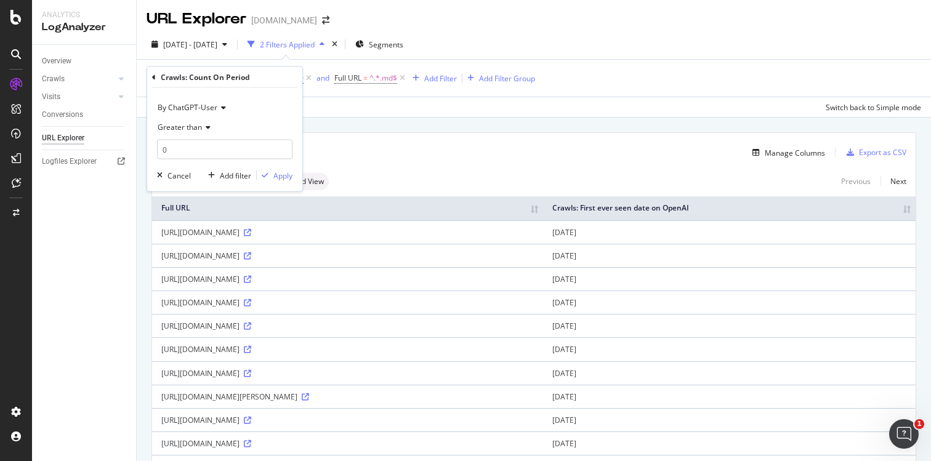
click at [212, 104] on span "By ChatGPT-User" at bounding box center [188, 107] width 60 height 10
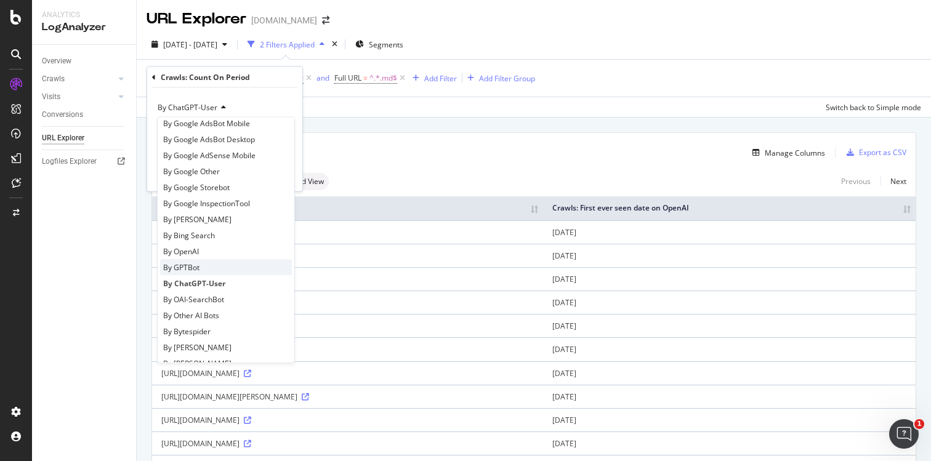
scroll to position [109, 0]
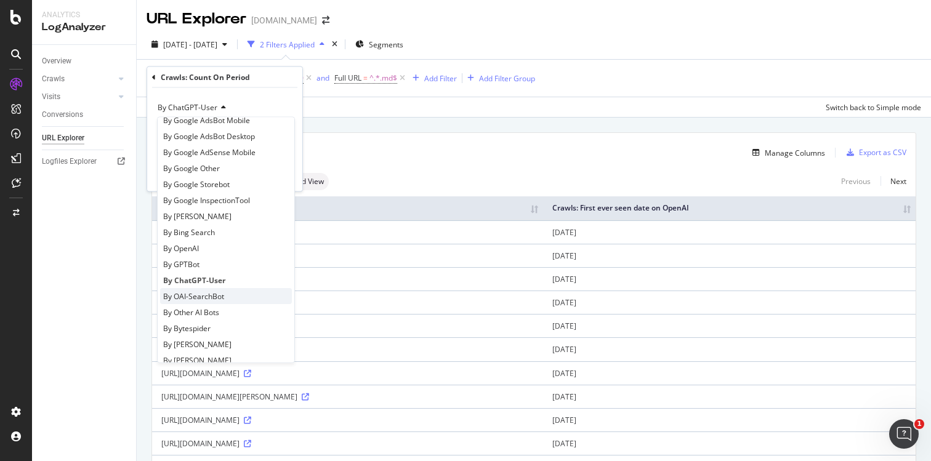
click at [209, 297] on span "By OAI-SearchBot" at bounding box center [193, 296] width 61 height 10
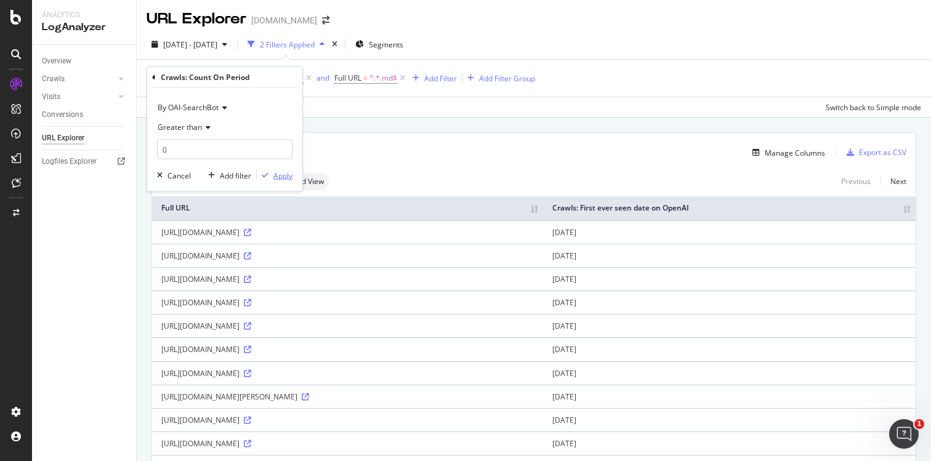
click at [281, 179] on div "Apply" at bounding box center [282, 175] width 19 height 10
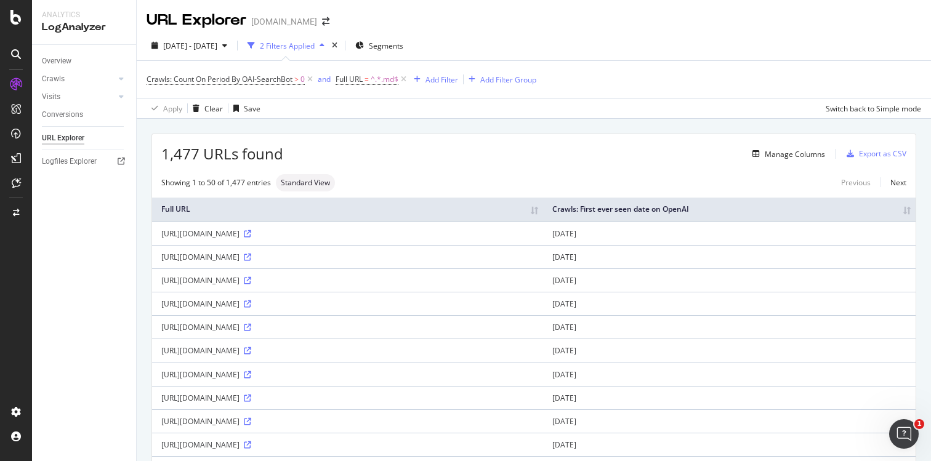
drag, startPoint x: 391, startPoint y: 234, endPoint x: 163, endPoint y: 234, distance: 228.5
click at [163, 234] on div "[URL][DOMAIN_NAME]" at bounding box center [347, 233] width 373 height 10
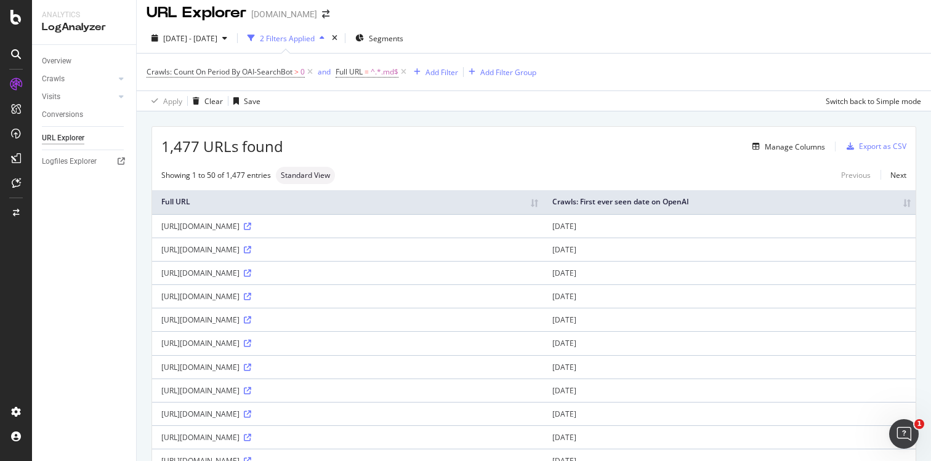
scroll to position [5, 0]
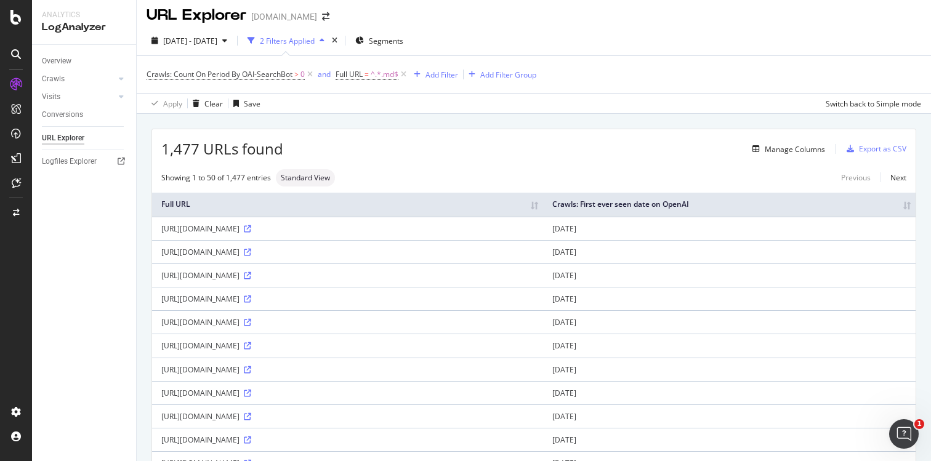
click at [868, 203] on th "Crawls: First ever seen date on OpenAI" at bounding box center [729, 205] width 373 height 24
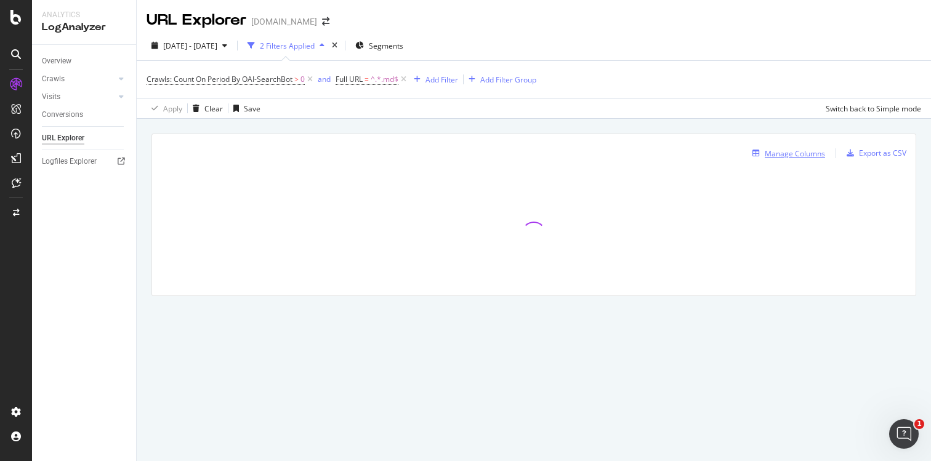
click at [817, 158] on div "Manage Columns" at bounding box center [795, 153] width 60 height 10
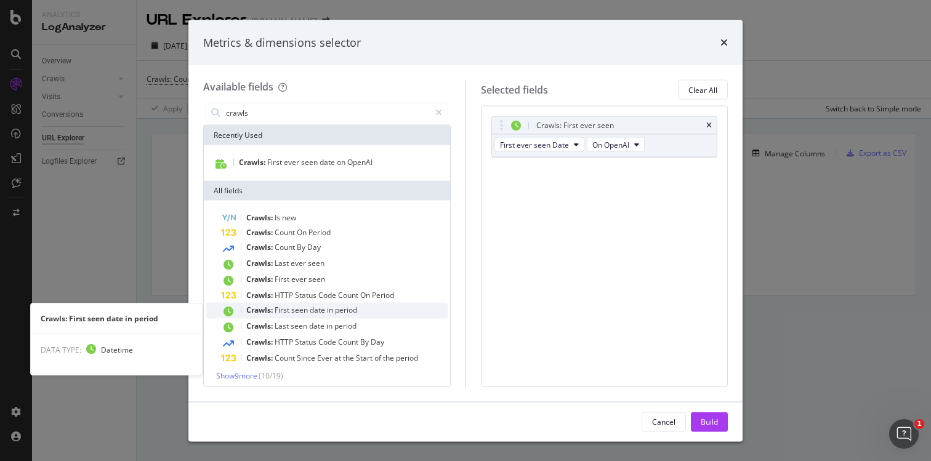
type input "crawls"
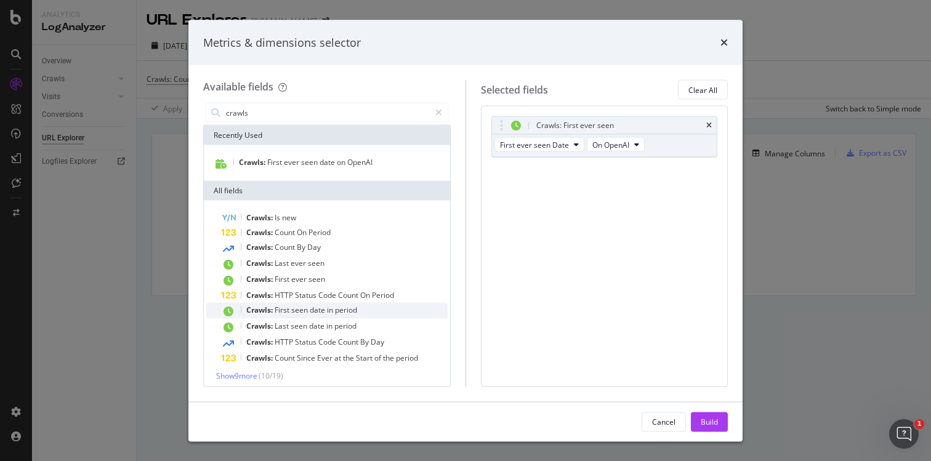
click at [333, 314] on span "in" at bounding box center [331, 310] width 8 height 10
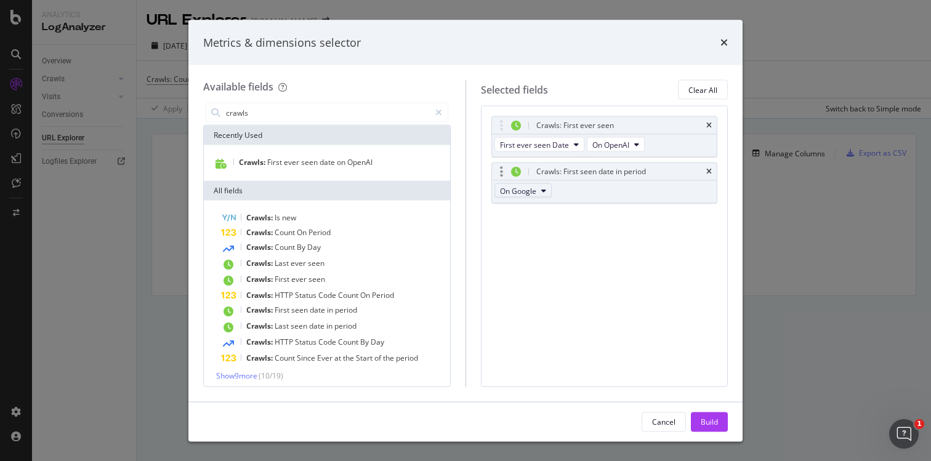
click at [528, 191] on span "On Google" at bounding box center [518, 190] width 36 height 10
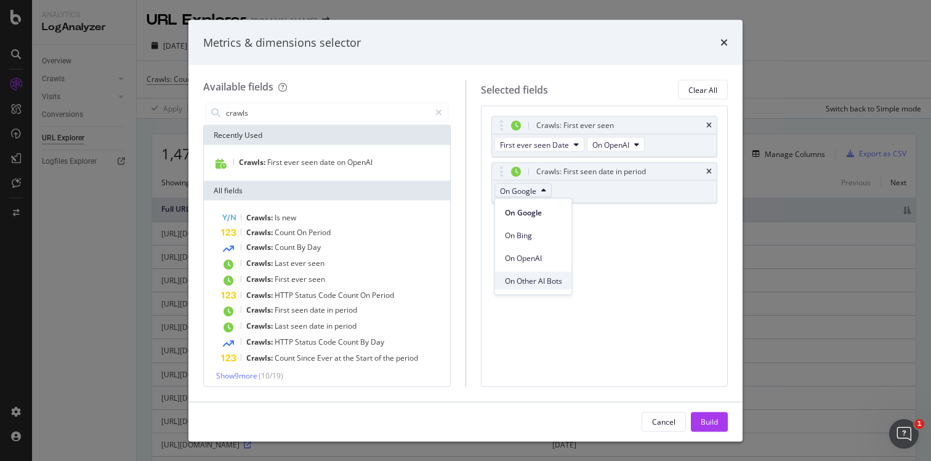
click at [560, 283] on span "On Other AI Bots" at bounding box center [533, 280] width 57 height 11
click at [708, 419] on div "Build" at bounding box center [709, 421] width 17 height 10
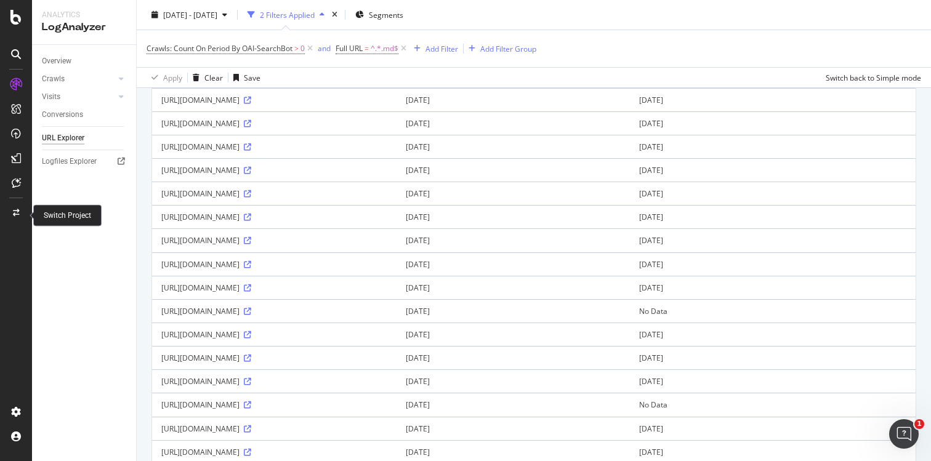
scroll to position [791, 0]
click at [251, 128] on icon at bounding box center [247, 124] width 7 height 7
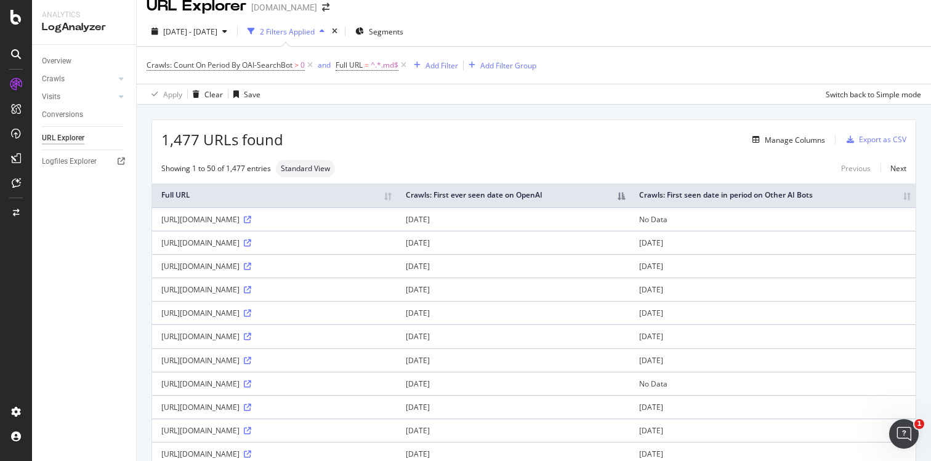
scroll to position [0, 0]
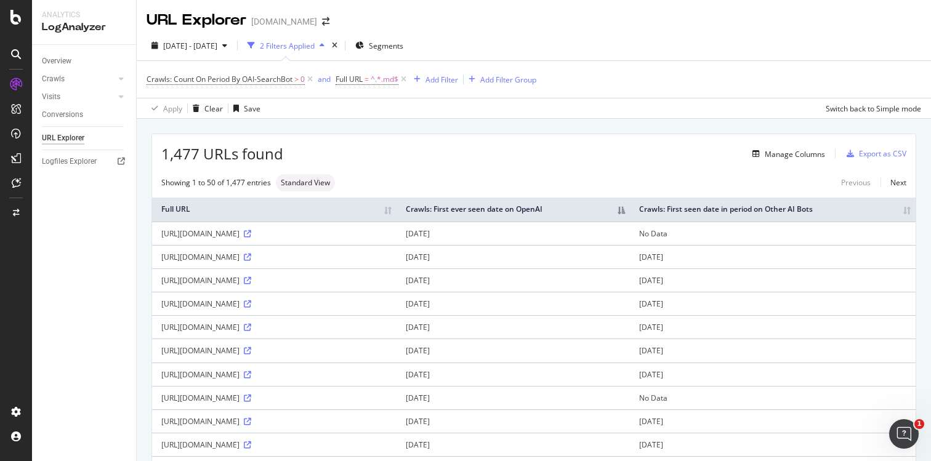
click at [630, 210] on th "Crawls: First ever seen date on OpenAI" at bounding box center [513, 210] width 233 height 24
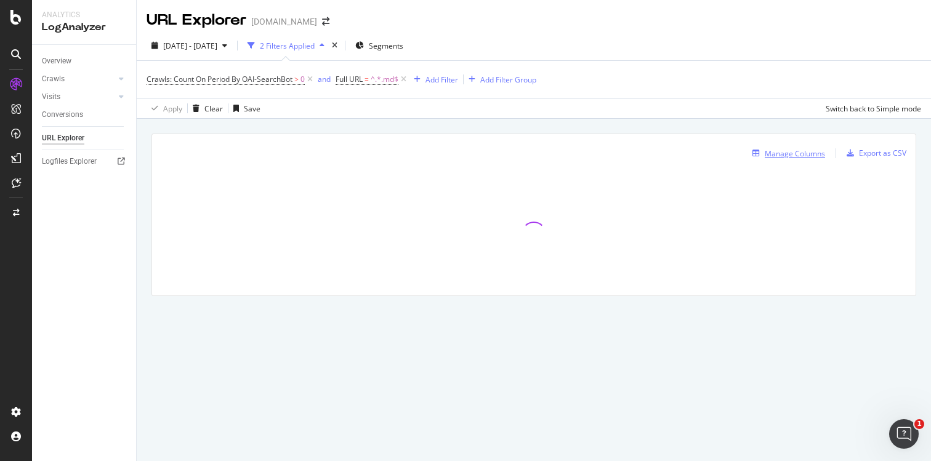
click at [778, 154] on div "Manage Columns" at bounding box center [795, 153] width 60 height 10
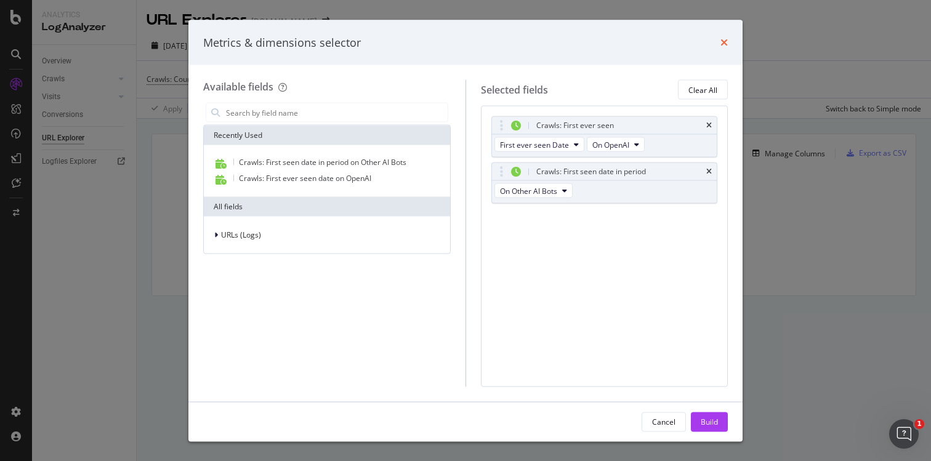
click at [727, 39] on icon "times" at bounding box center [723, 43] width 7 height 10
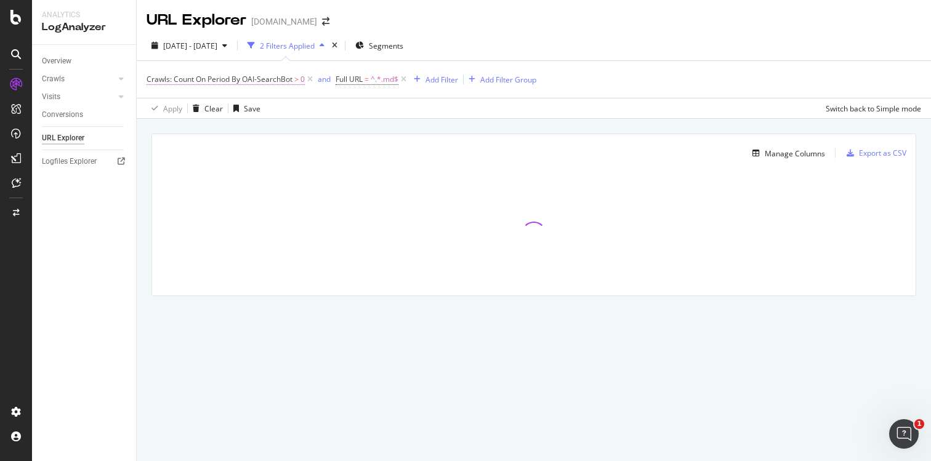
click at [246, 77] on span "Crawls: Count On Period By OAI-SearchBot" at bounding box center [220, 79] width 146 height 10
click at [204, 111] on span "By OAI-SearchBot" at bounding box center [188, 108] width 61 height 10
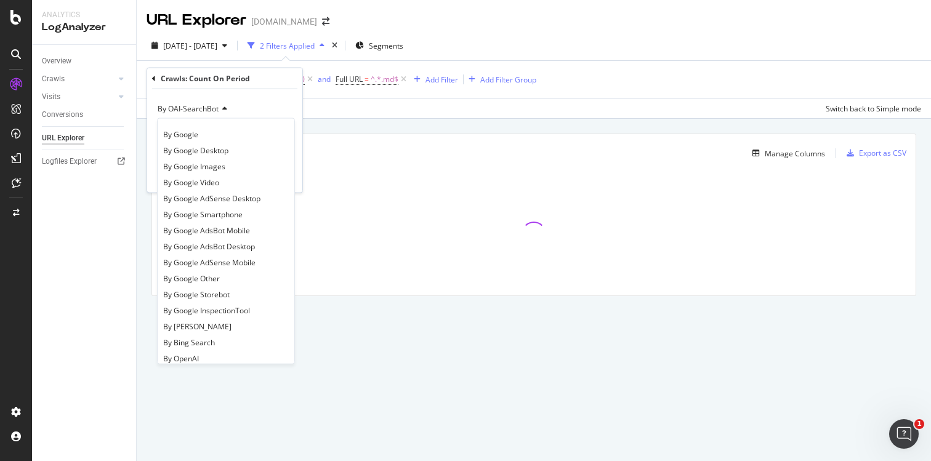
click at [256, 102] on div "By OAI-SearchBot" at bounding box center [224, 109] width 135 height 20
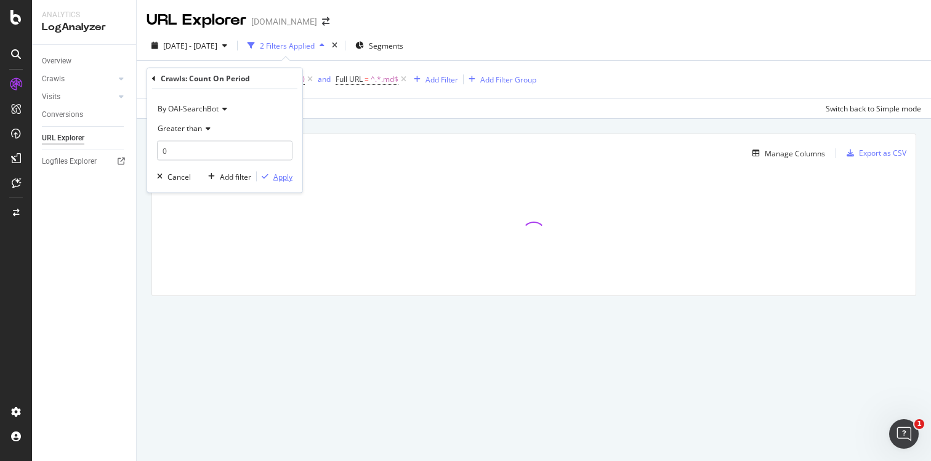
click at [281, 174] on div "Apply" at bounding box center [282, 176] width 19 height 10
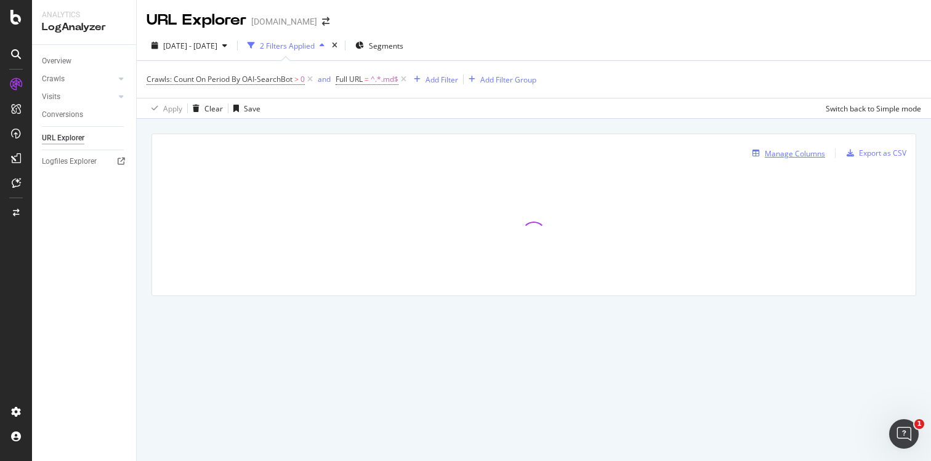
click at [773, 152] on div "Manage Columns" at bounding box center [795, 153] width 60 height 10
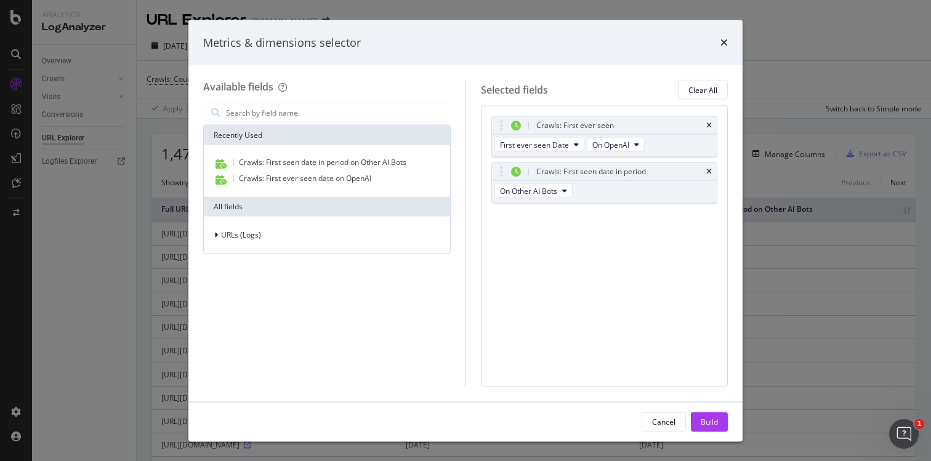
click at [730, 36] on div "Metrics & dimensions selector" at bounding box center [465, 43] width 554 height 46
click at [727, 39] on icon "times" at bounding box center [723, 43] width 7 height 10
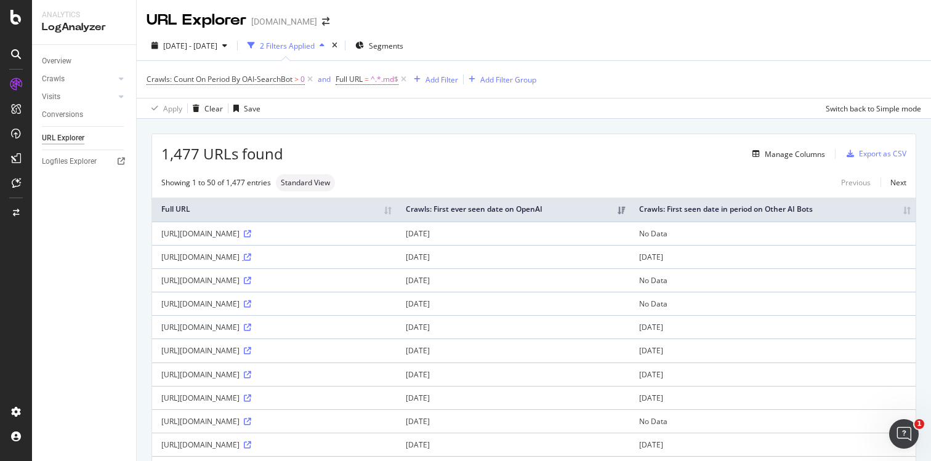
click at [251, 261] on icon at bounding box center [247, 257] width 7 height 7
